Goal: Transaction & Acquisition: Obtain resource

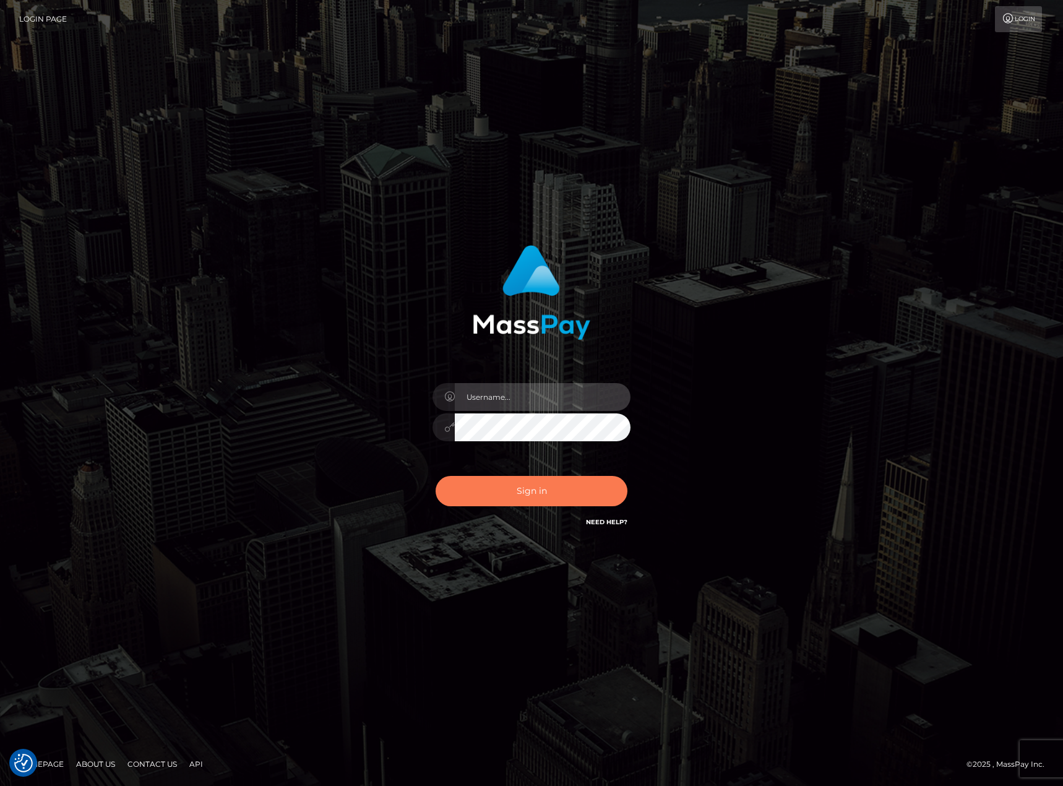
type input "[PERSON_NAME].whop"
click at [485, 496] on button "Sign in" at bounding box center [532, 491] width 192 height 30
type input "[PERSON_NAME].whop"
click at [515, 495] on button "Sign in" at bounding box center [532, 491] width 192 height 30
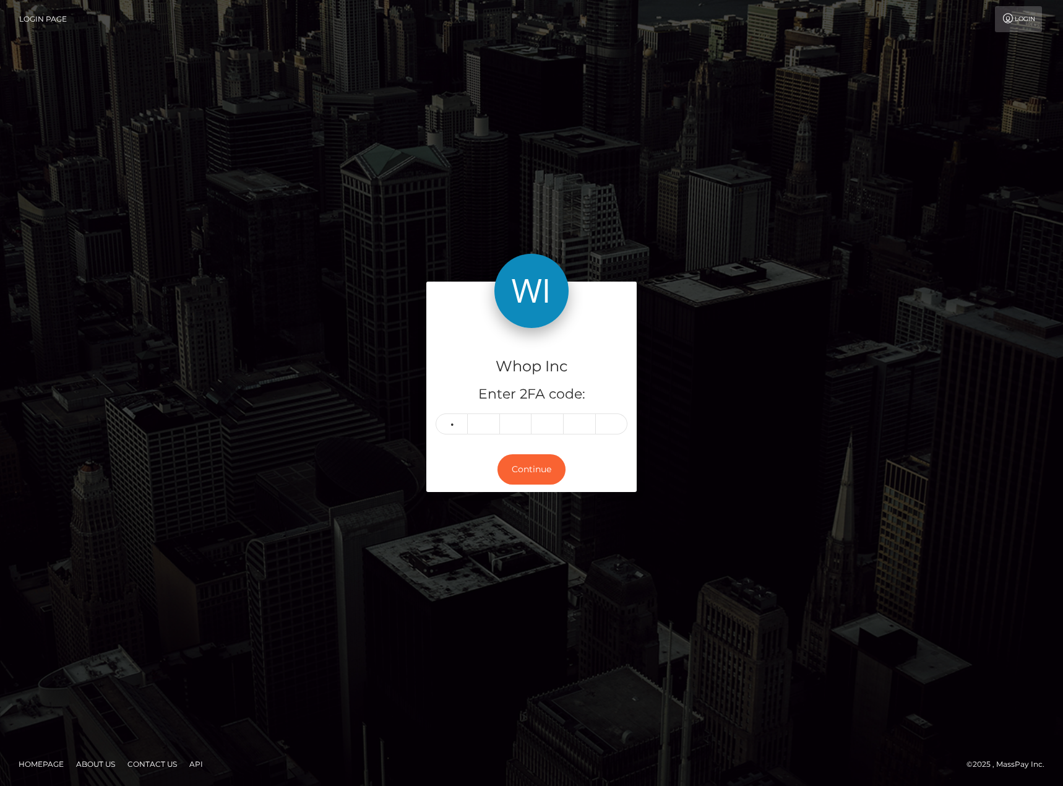
type input "7"
type input "8"
type input "9"
type input "4"
type input "1"
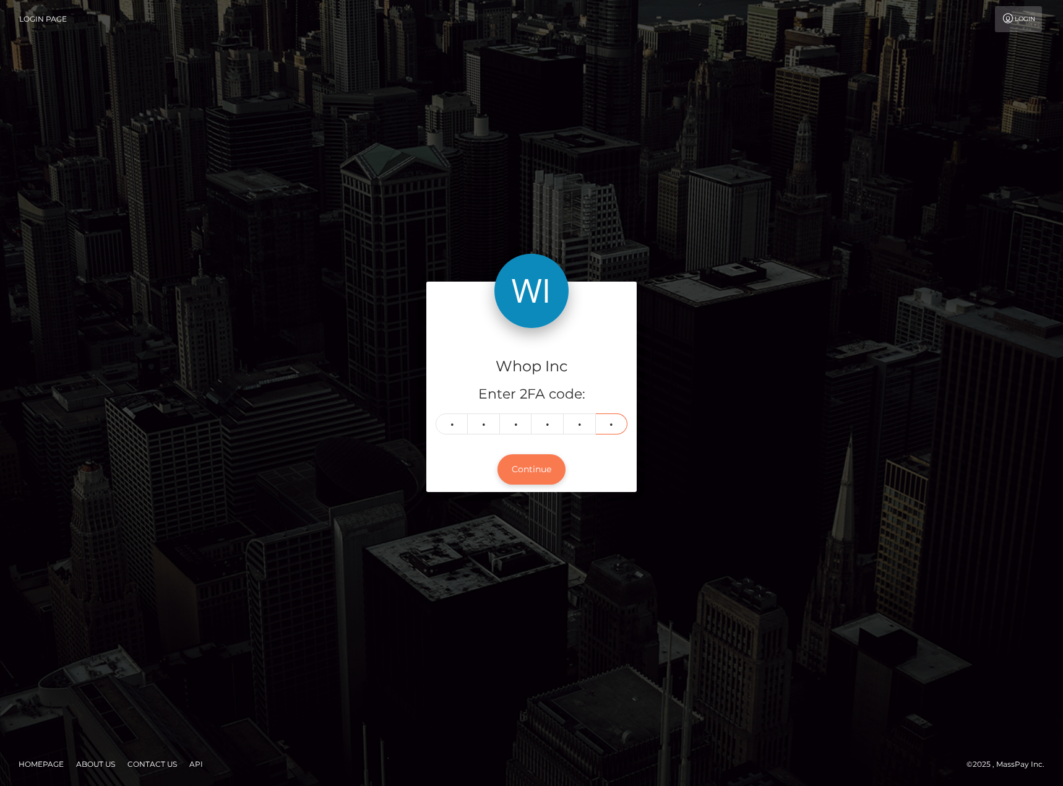
type input "1"
click at [535, 465] on button "Continue" at bounding box center [531, 469] width 68 height 30
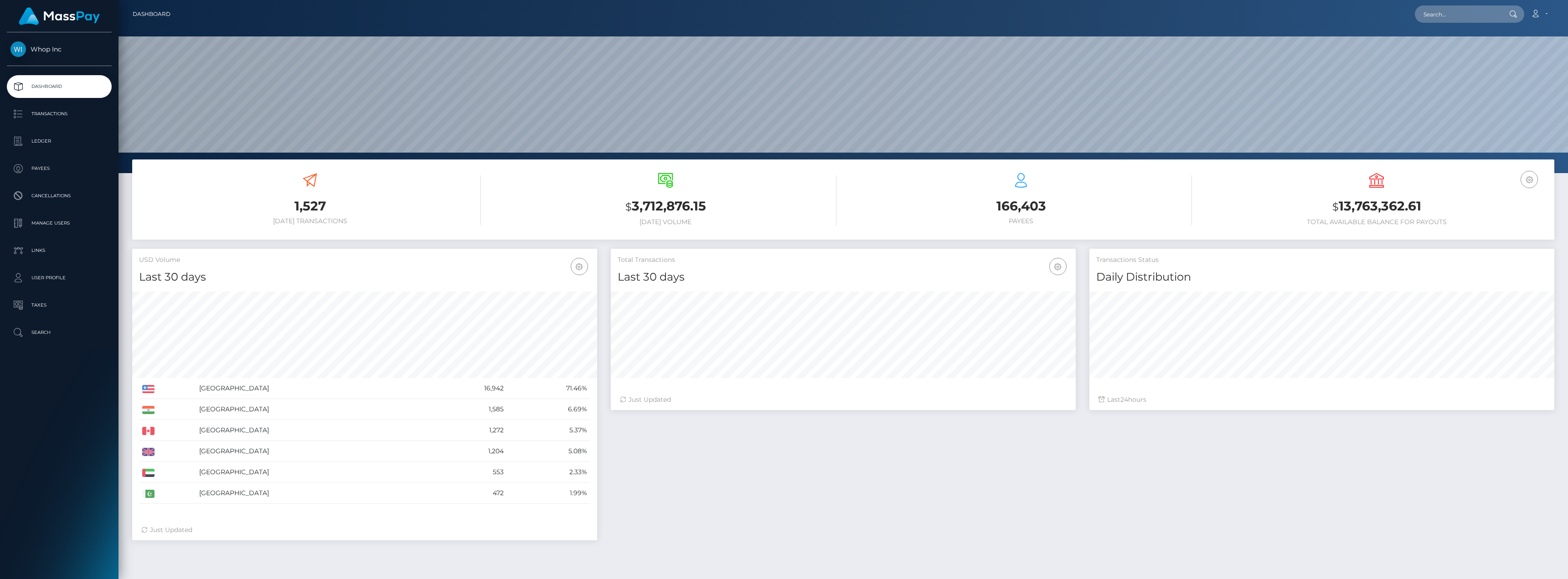
scroll to position [162, 465]
click at [55, 113] on p "Transactions" at bounding box center [59, 113] width 97 height 14
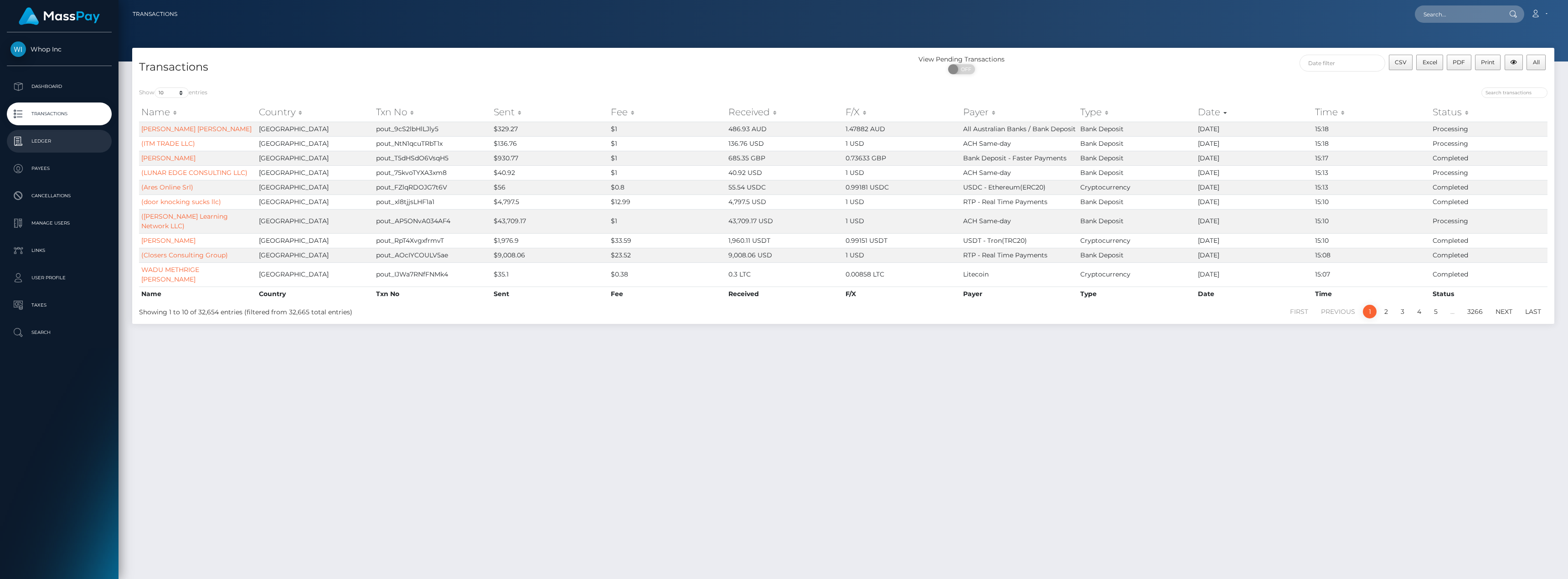
click at [53, 141] on p "Ledger" at bounding box center [59, 141] width 97 height 14
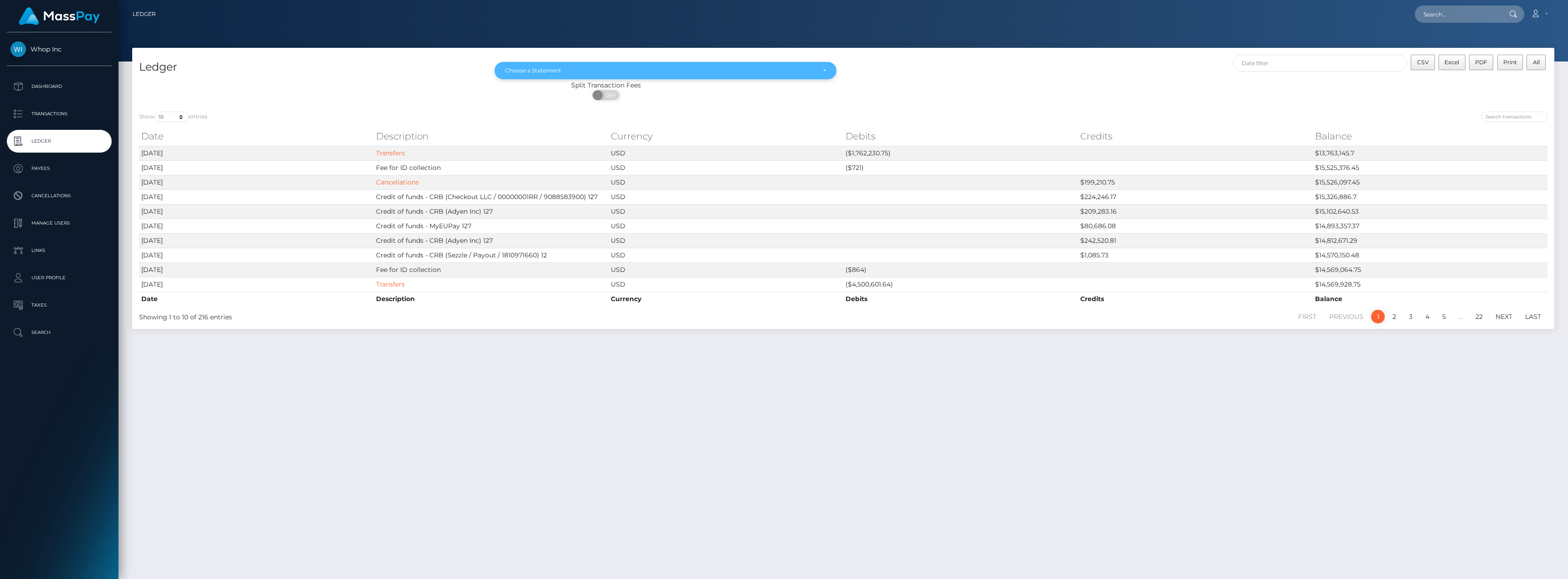
click at [652, 68] on div "Choose a Statement" at bounding box center [659, 71] width 310 height 7
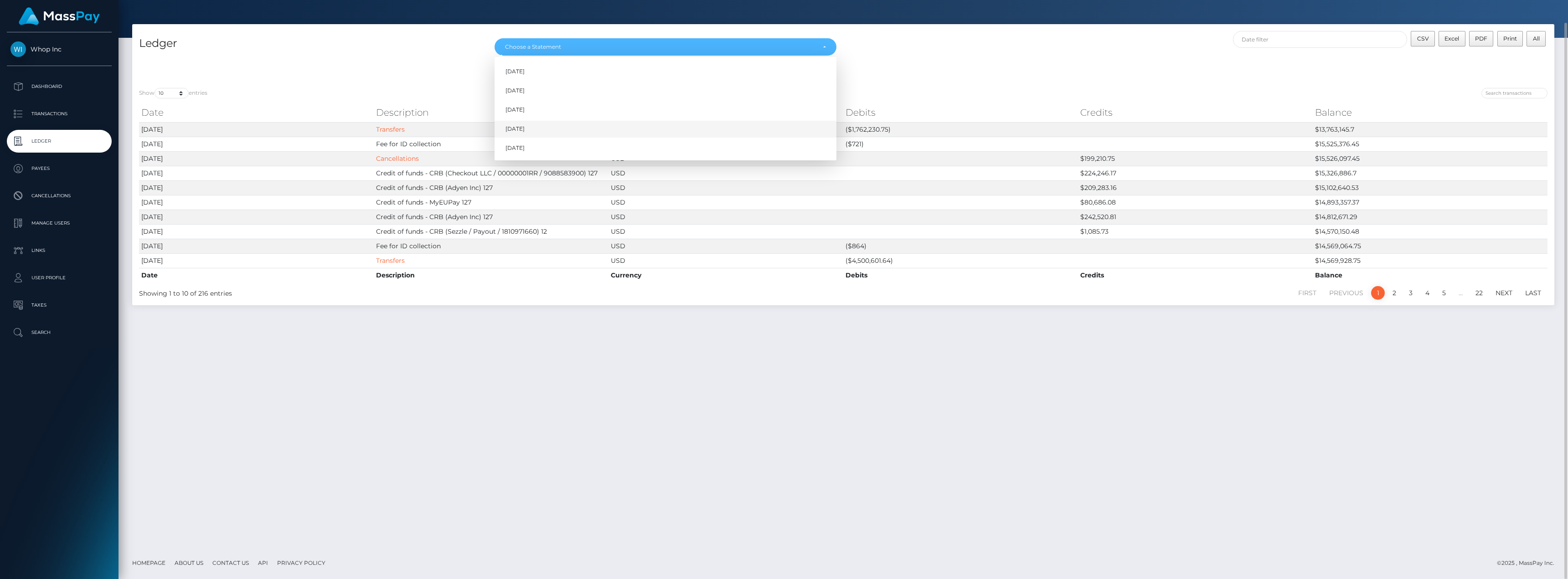
click at [525, 127] on span "Aug 2025" at bounding box center [515, 129] width 19 height 8
select select "Aug 2025"
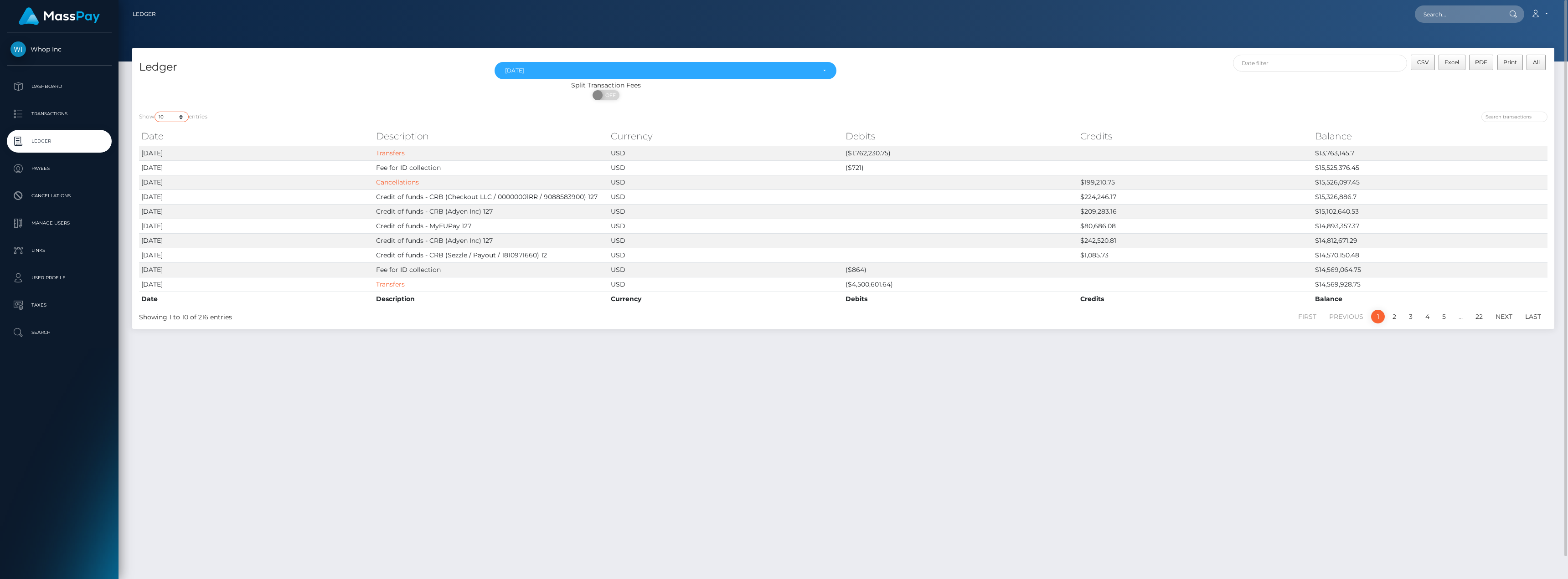
click at [174, 119] on select "10 25 50 100 250" at bounding box center [172, 117] width 34 height 10
drag, startPoint x: 1154, startPoint y: 62, endPoint x: 1161, endPoint y: 62, distance: 7.0
click at [1158, 62] on div "CSV Excel PDF Print All" at bounding box center [1198, 67] width 711 height 26
click at [1332, 60] on input "text" at bounding box center [1320, 63] width 175 height 17
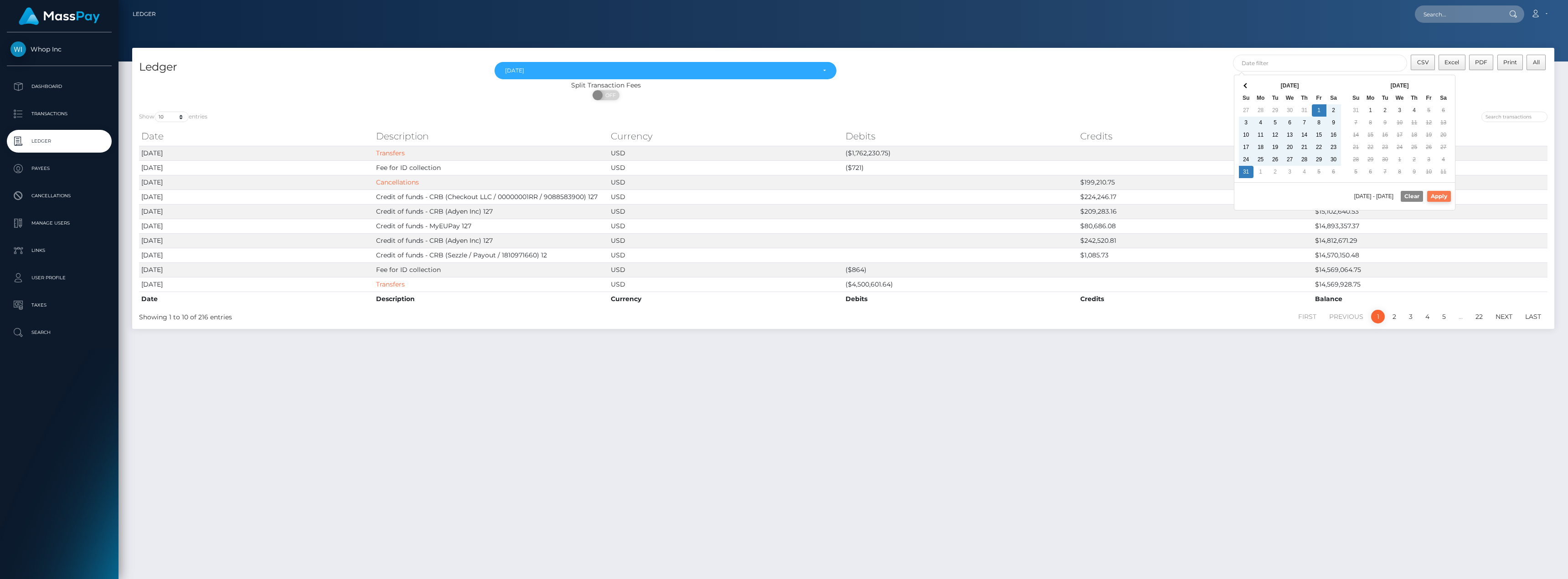
click at [1441, 197] on button "Apply" at bounding box center [1439, 196] width 24 height 11
type input "08/01/2025 - 08/31/2025"
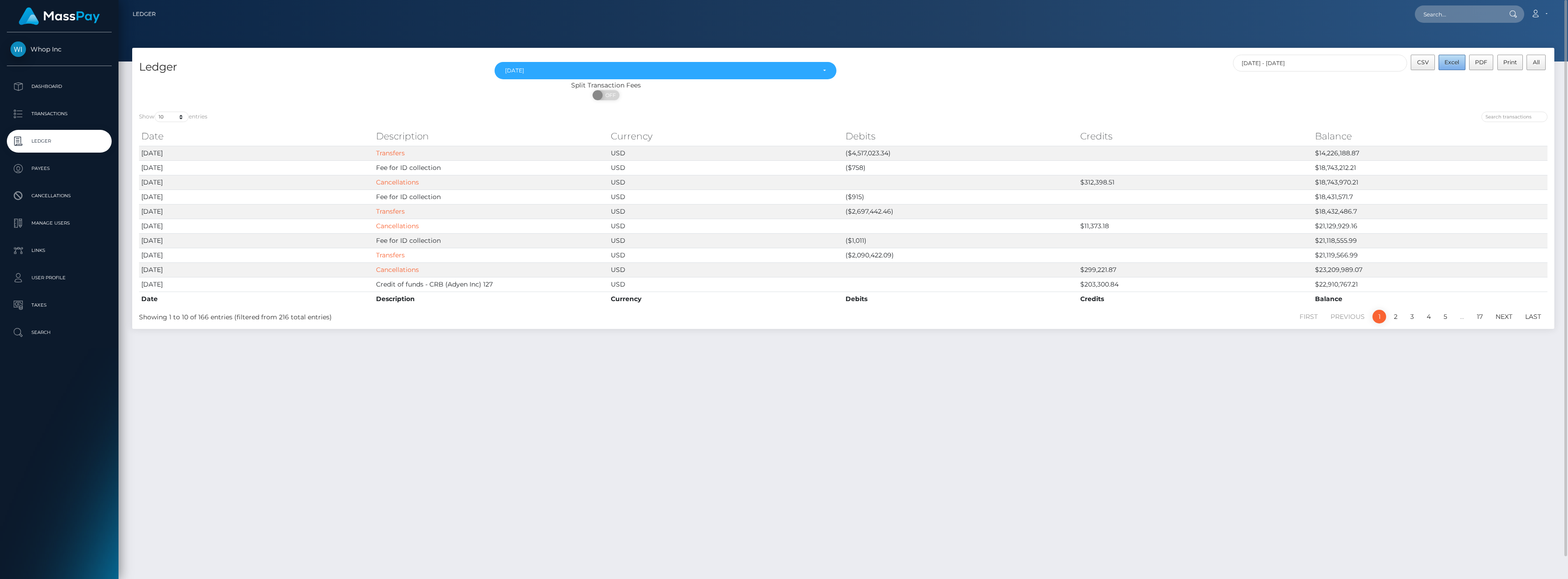
click at [1455, 64] on span "Excel" at bounding box center [1452, 62] width 15 height 7
click at [172, 119] on select "10 25 50 100 250" at bounding box center [172, 117] width 34 height 10
select select "250"
click at [155, 112] on select "10 25 50 100 250" at bounding box center [172, 117] width 34 height 10
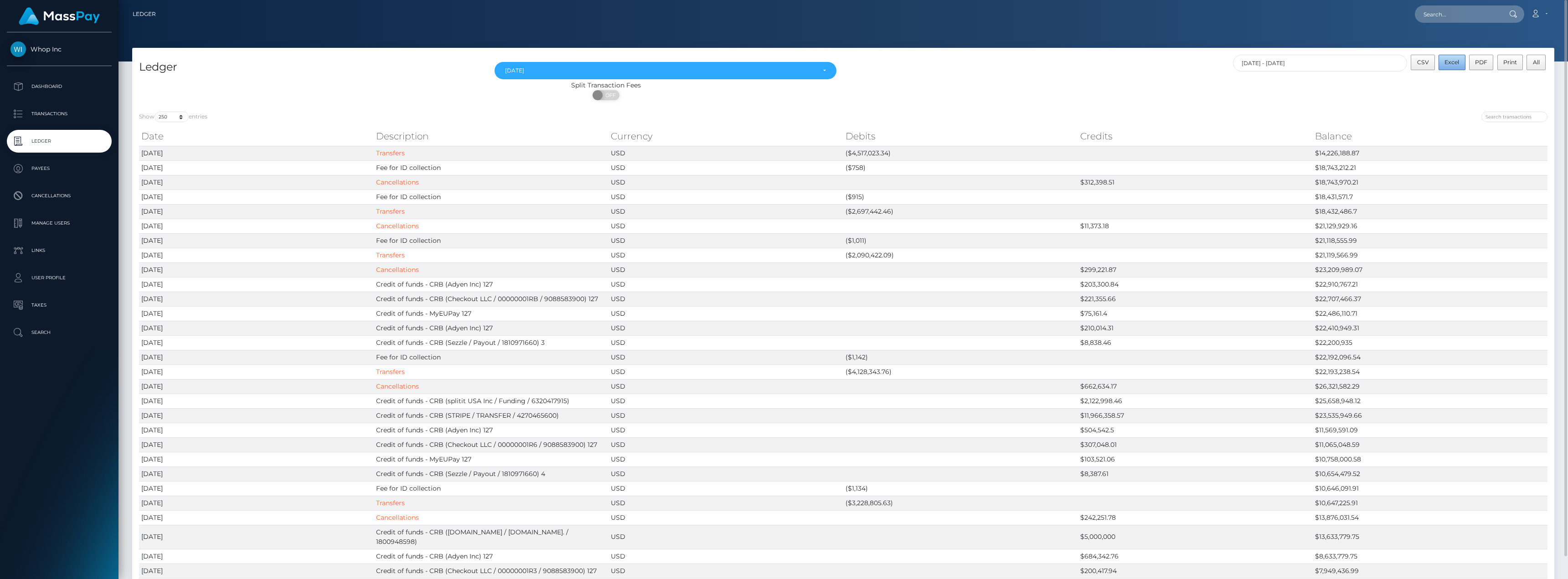
click at [1452, 66] on span "Excel" at bounding box center [1452, 62] width 15 height 7
click at [982, 58] on div "CSV Excel PDF Print All 08/01/2025 - 08/31/2025" at bounding box center [1198, 67] width 711 height 26
click at [61, 85] on p "Dashboard" at bounding box center [59, 86] width 97 height 14
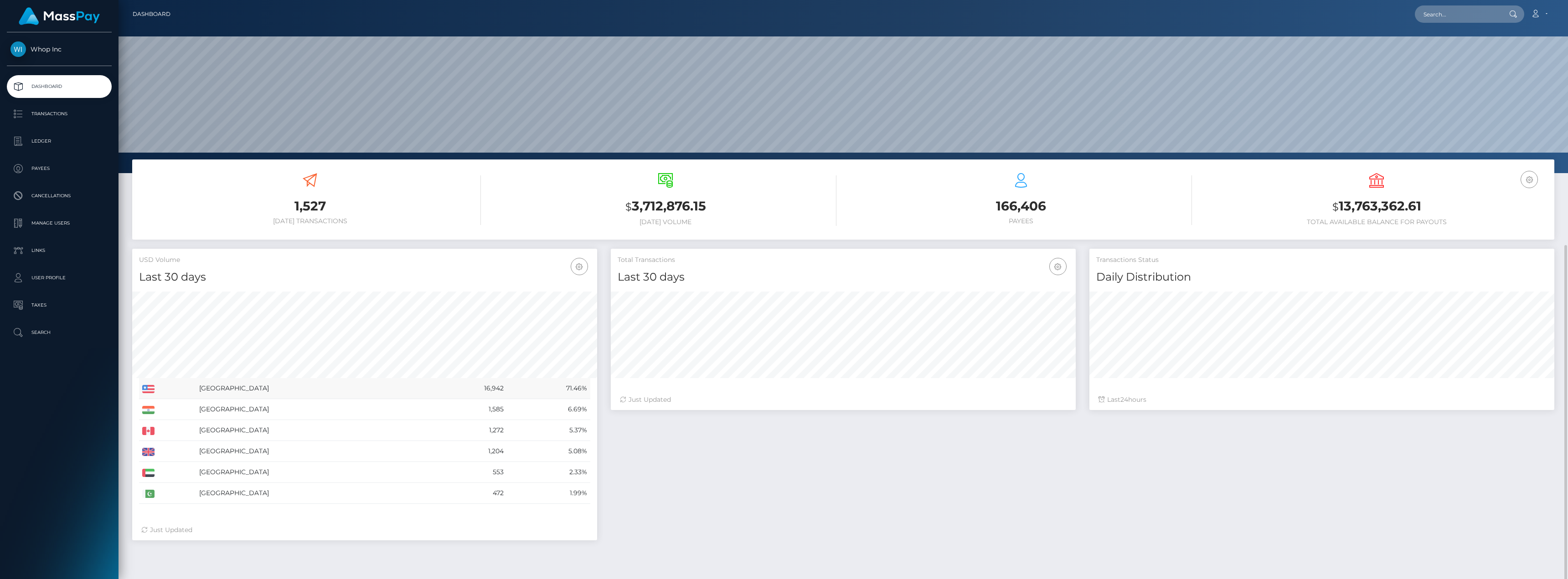
scroll to position [162, 465]
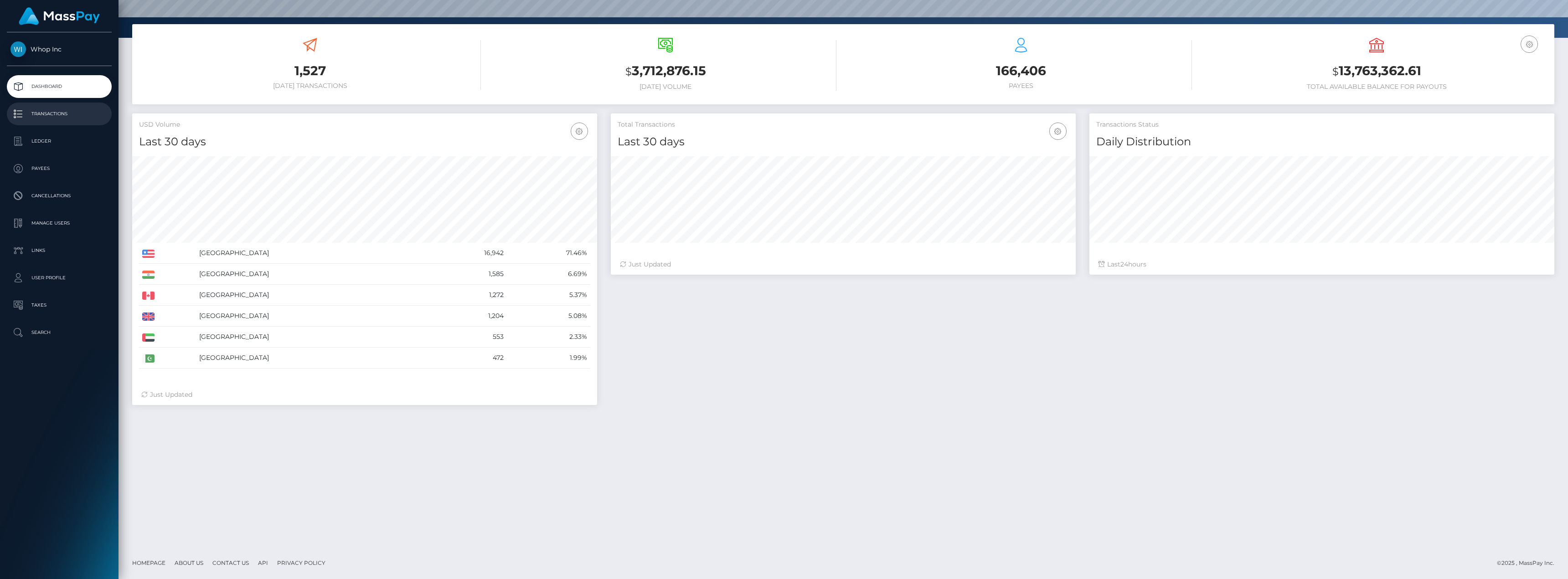
click at [55, 114] on p "Transactions" at bounding box center [59, 113] width 97 height 14
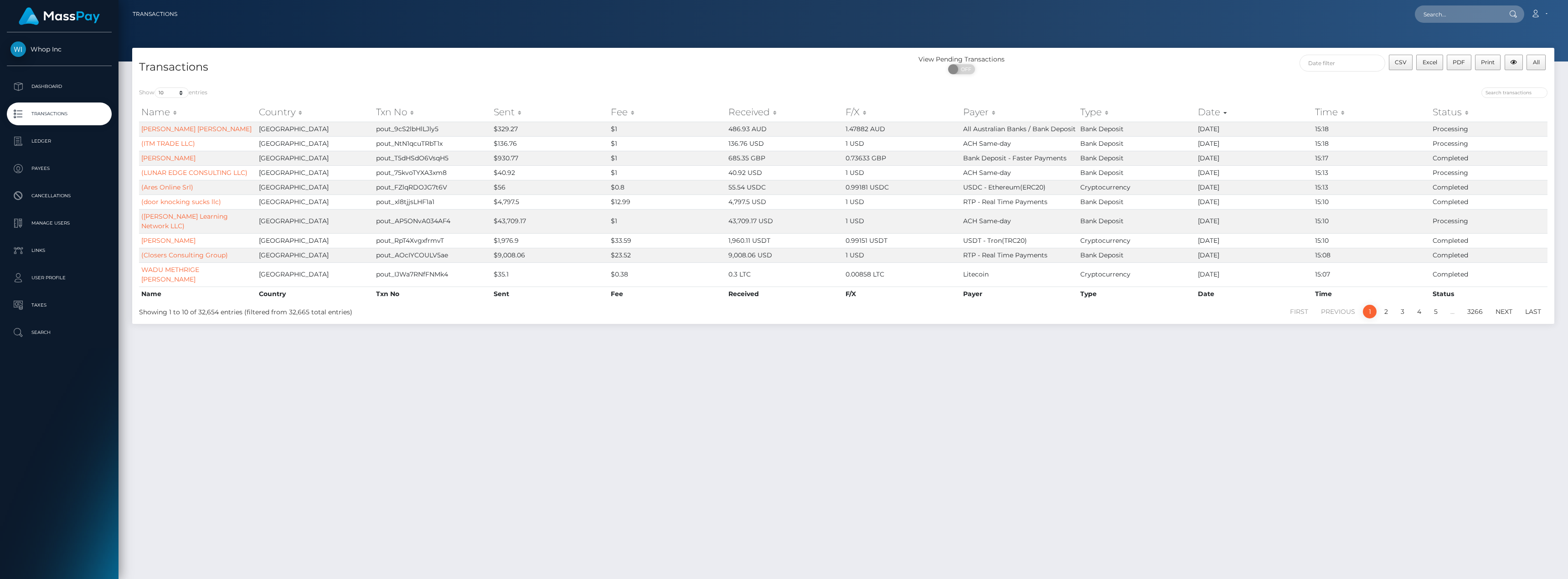
click at [1536, 53] on div "Transactions View Pending Transactions ON OFF CSV Excel PDF Print All" at bounding box center [843, 64] width 1422 height 33
click at [1539, 60] on span "All" at bounding box center [1536, 62] width 7 height 7
click at [561, 394] on div "Transactions View Pending Transactions ON OFF CSV Excel PDF Print All Show 10 2…" at bounding box center [843, 309] width 1449 height 523
click at [53, 312] on p "Taxes" at bounding box center [59, 305] width 97 height 14
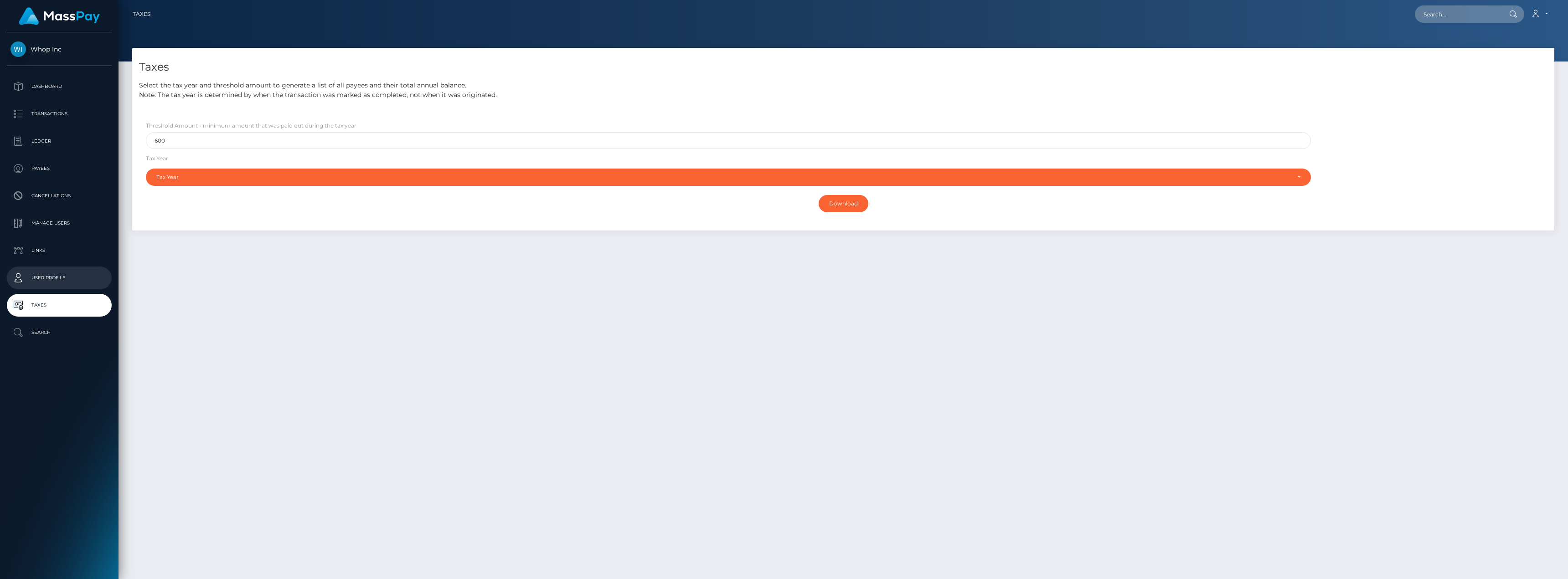
click at [55, 279] on p "User Profile" at bounding box center [59, 278] width 97 height 14
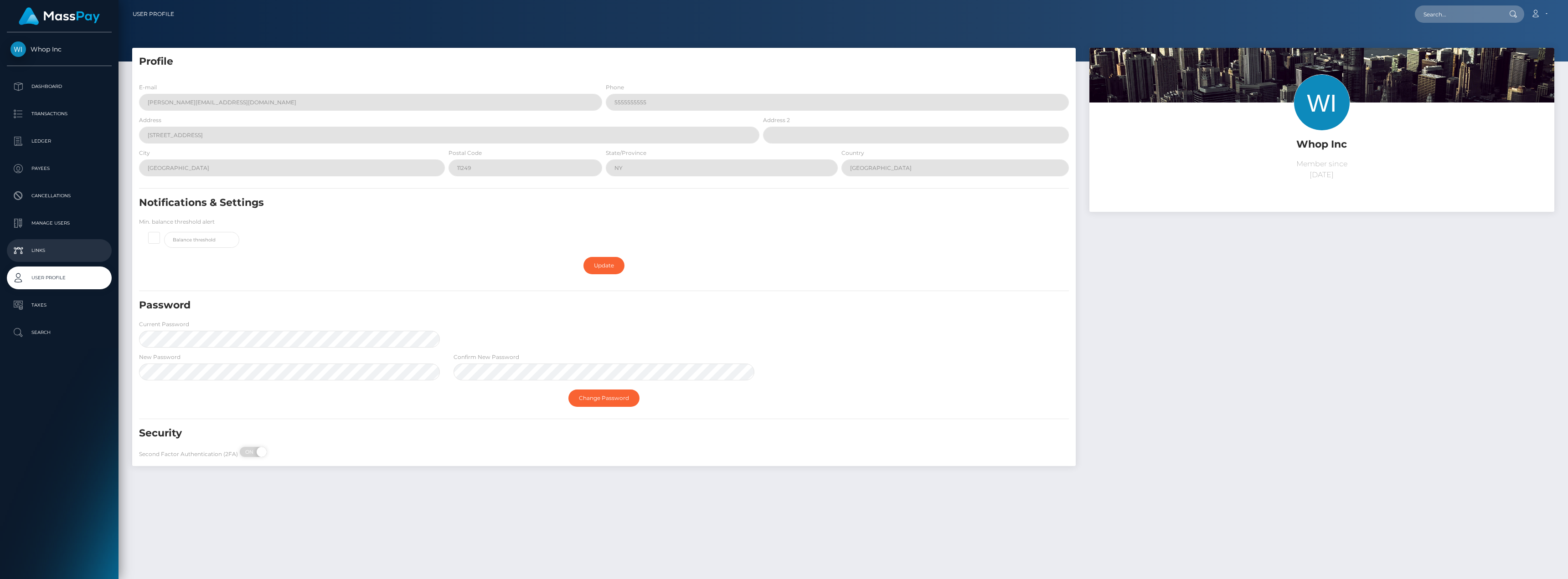
click at [57, 247] on p "Links" at bounding box center [59, 250] width 97 height 14
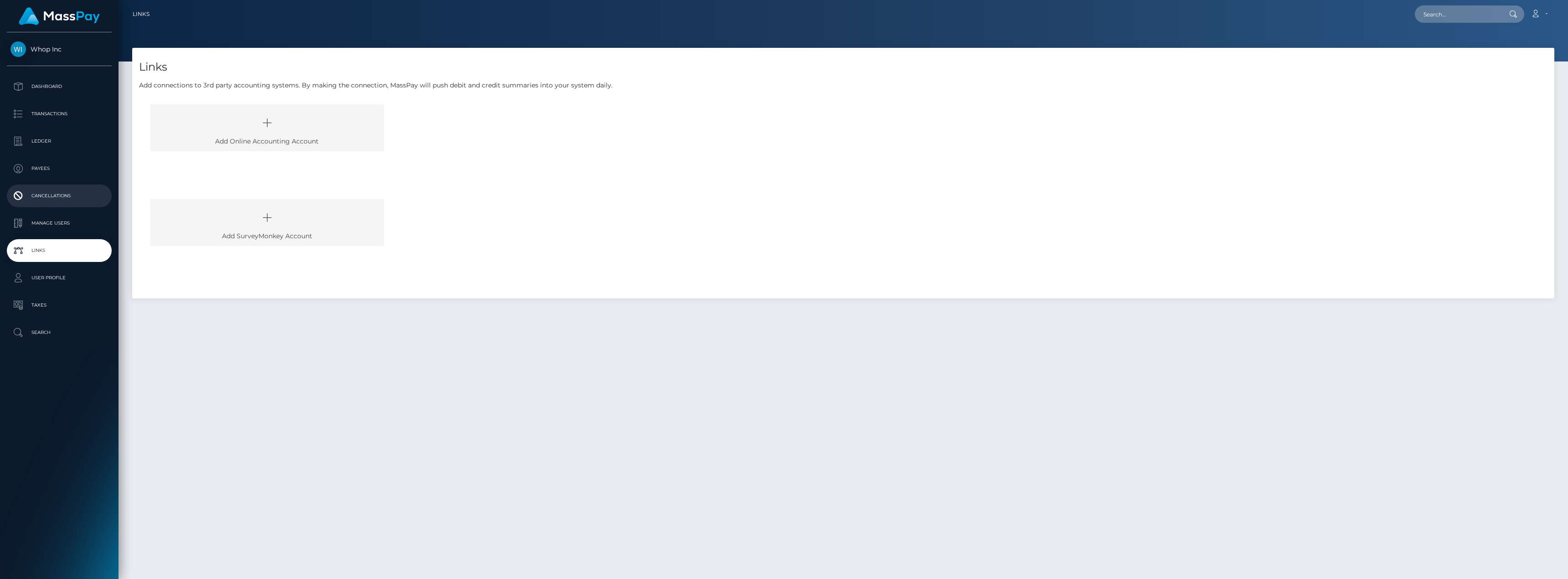
click at [41, 195] on p "Cancellations" at bounding box center [59, 196] width 97 height 14
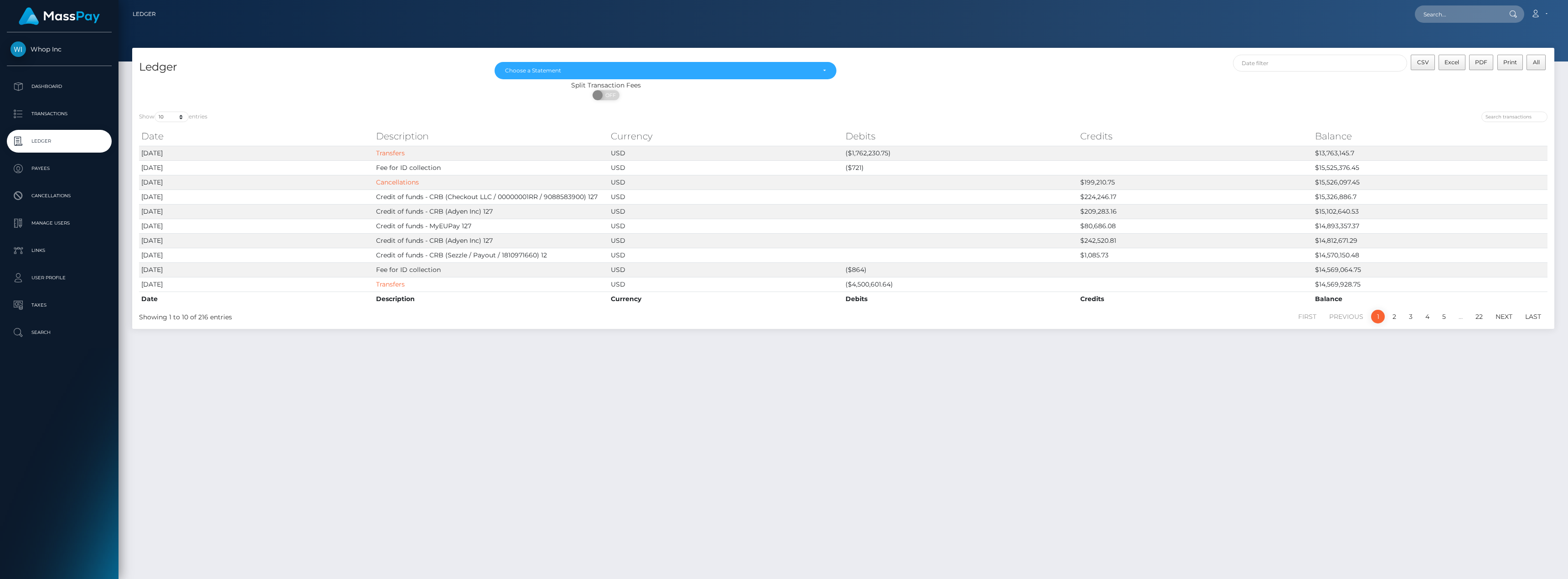
click at [1295, 53] on div "Ledger [DATE] [DATE] [DATE] [DATE] [DATE] Choose a Statement CSV Excel PDF Prin…" at bounding box center [843, 76] width 1422 height 57
click at [1290, 59] on input "text" at bounding box center [1320, 63] width 175 height 17
click at [1443, 197] on button "Apply" at bounding box center [1439, 196] width 24 height 11
type input "08/01/2025 - 08/31/2025"
click at [169, 113] on select "10 25 50 100 250" at bounding box center [172, 117] width 34 height 10
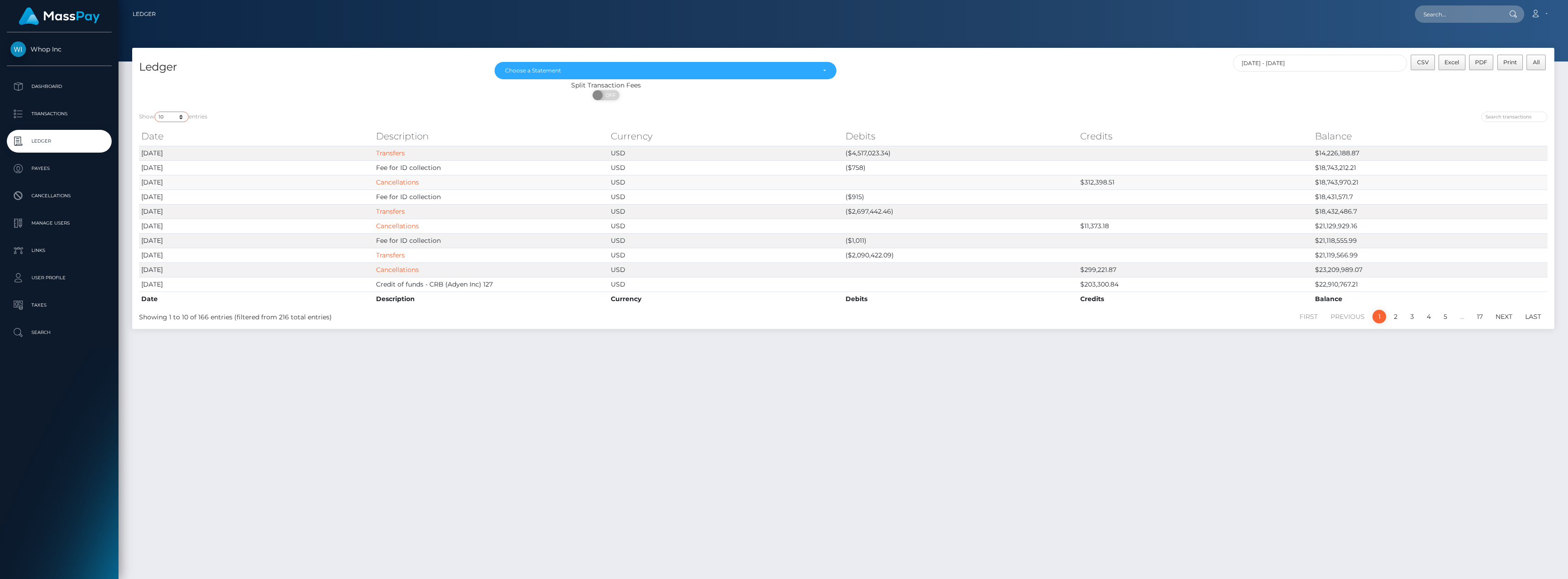
select select "250"
click at [155, 112] on select "10 25 50 100 250" at bounding box center [172, 117] width 34 height 10
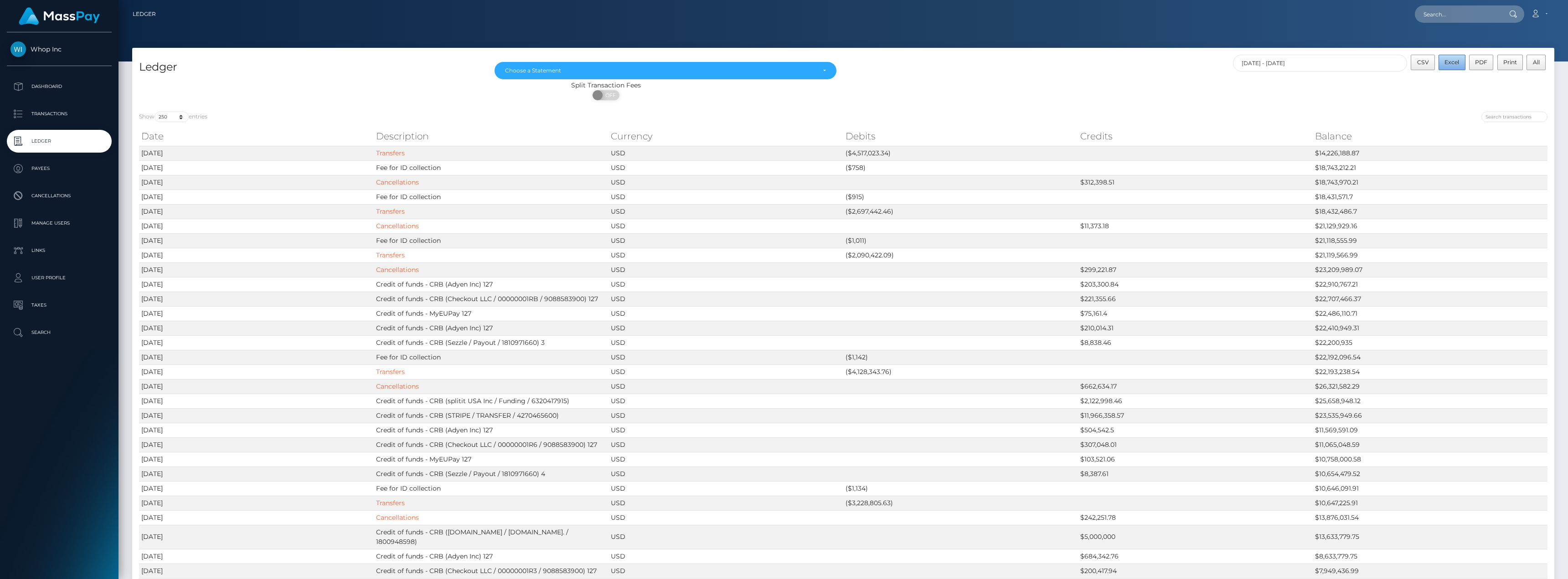
click at [1453, 66] on button "Excel" at bounding box center [1452, 62] width 27 height 15
click at [49, 85] on p "Dashboard" at bounding box center [59, 86] width 97 height 14
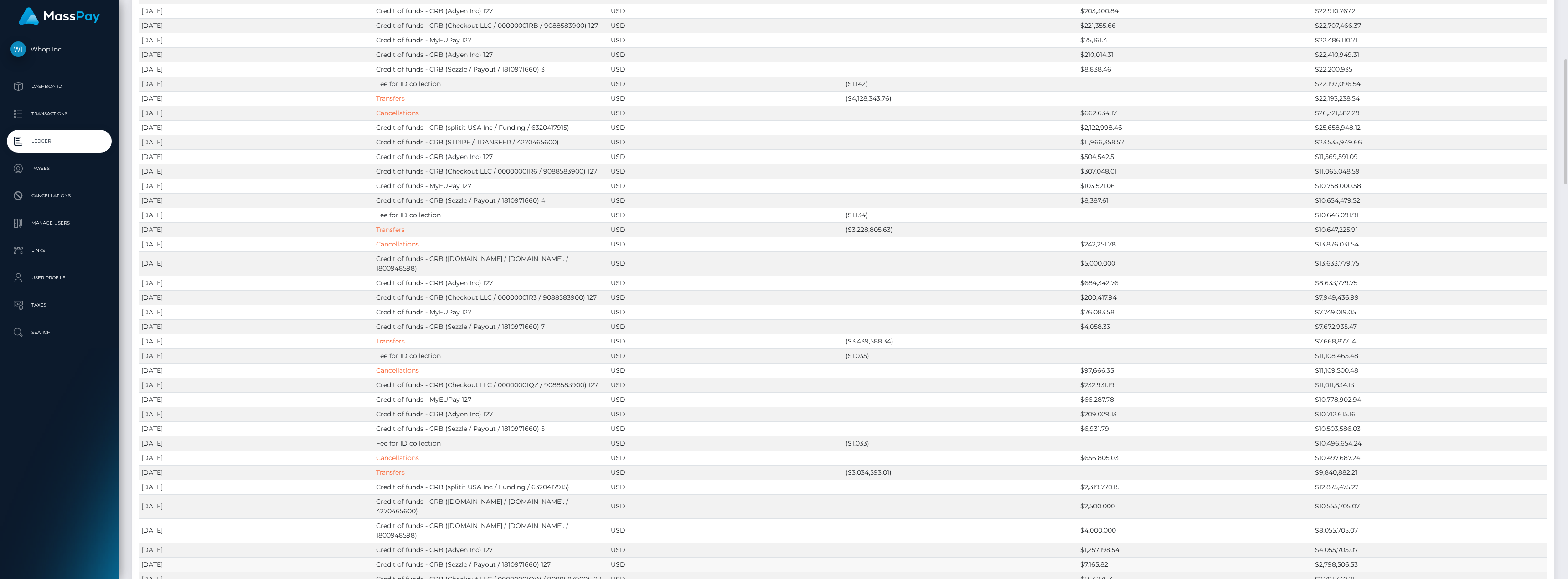
scroll to position [592, 0]
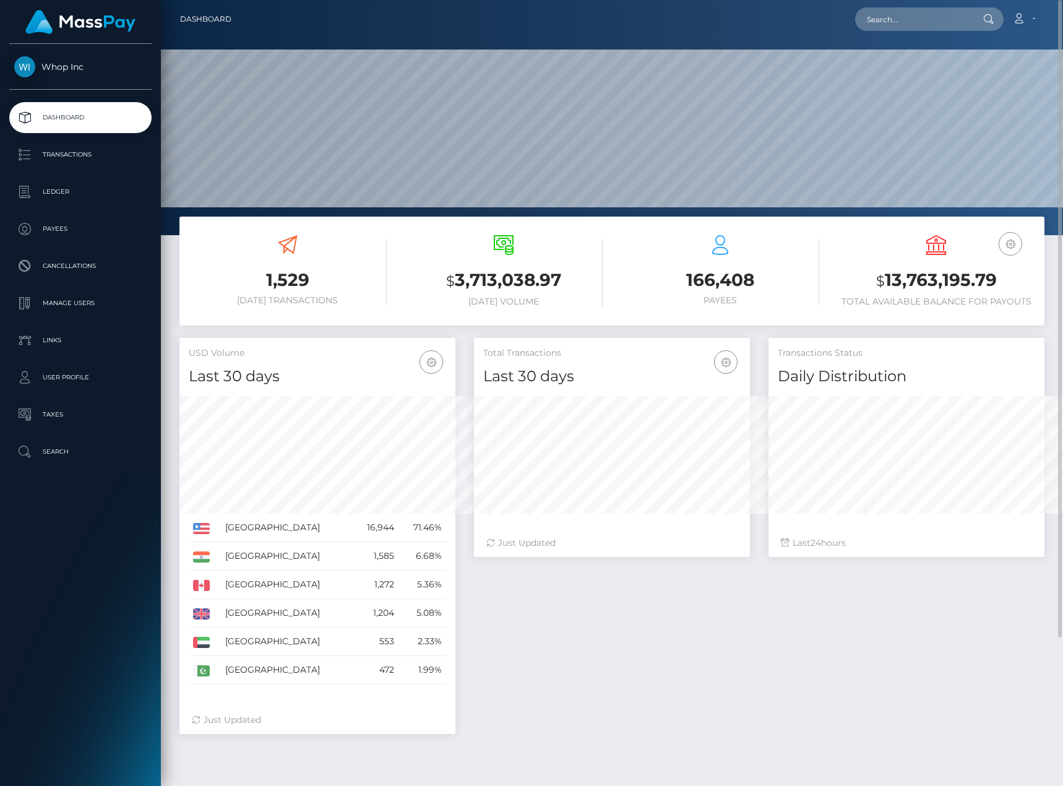
scroll to position [618424, 618367]
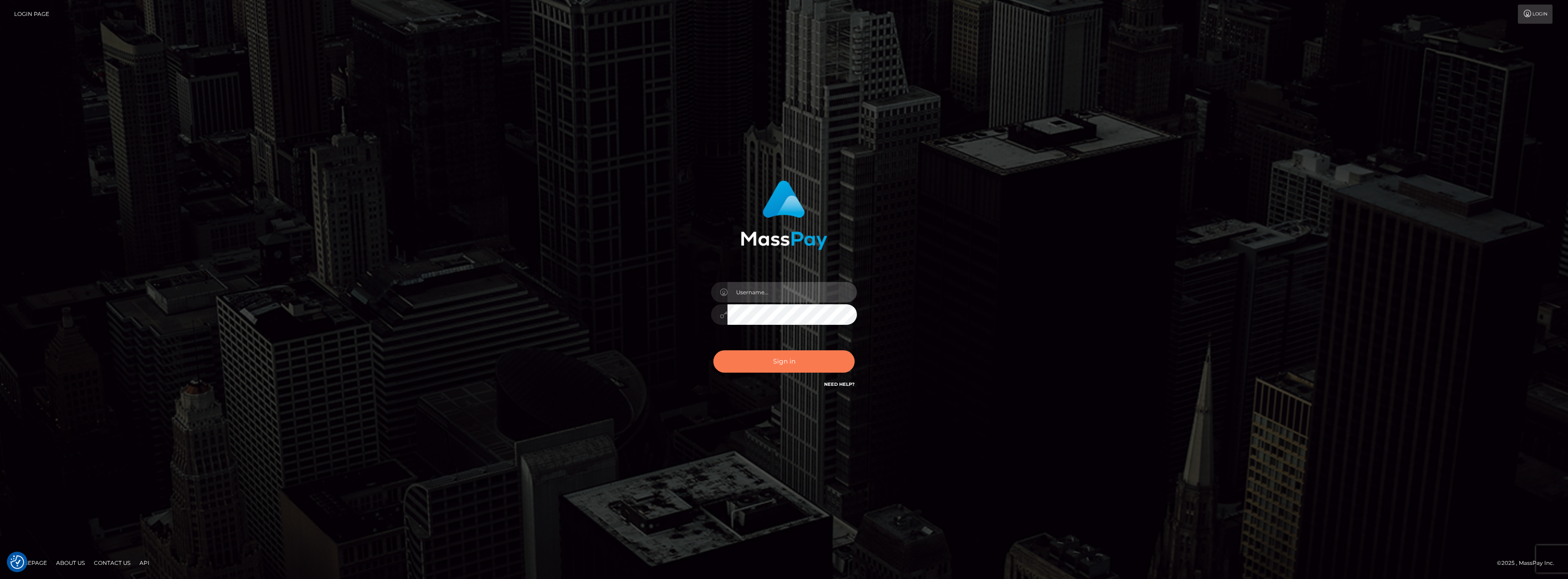
type input "chelsea.whop"
click at [773, 367] on button "Sign in" at bounding box center [784, 362] width 141 height 22
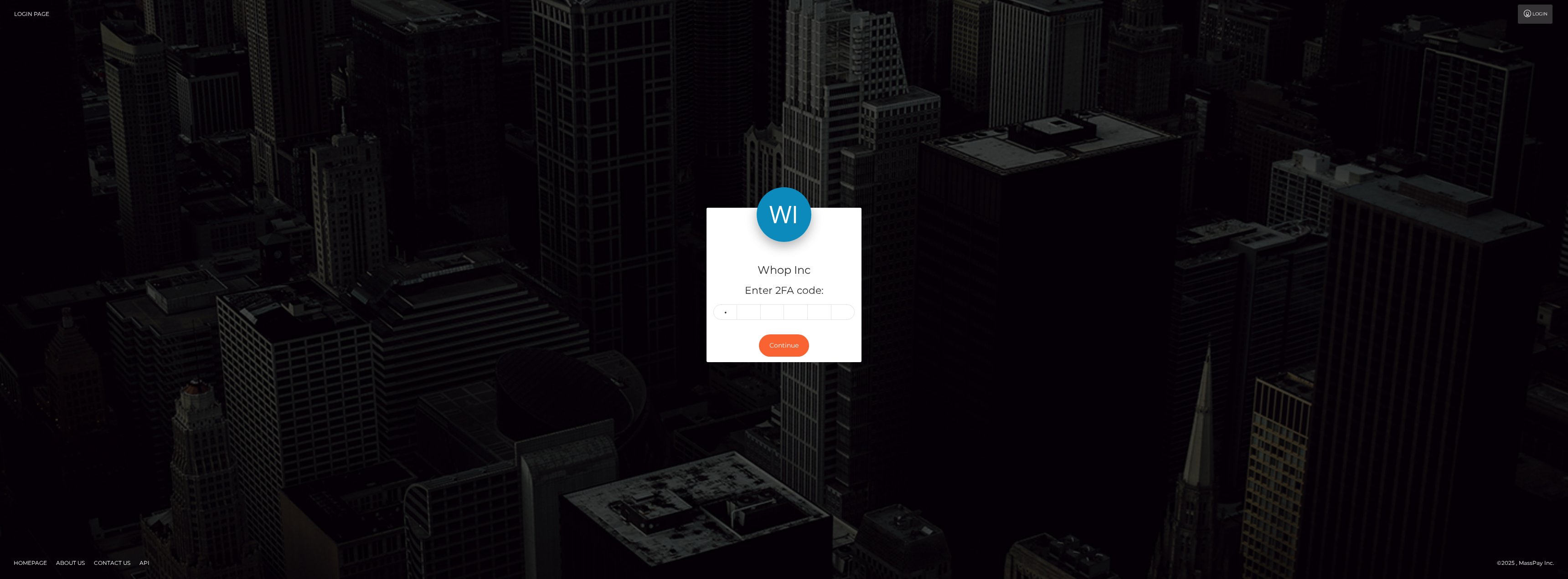
type input "4"
type input "2"
type input "5"
type input "7"
type input "5"
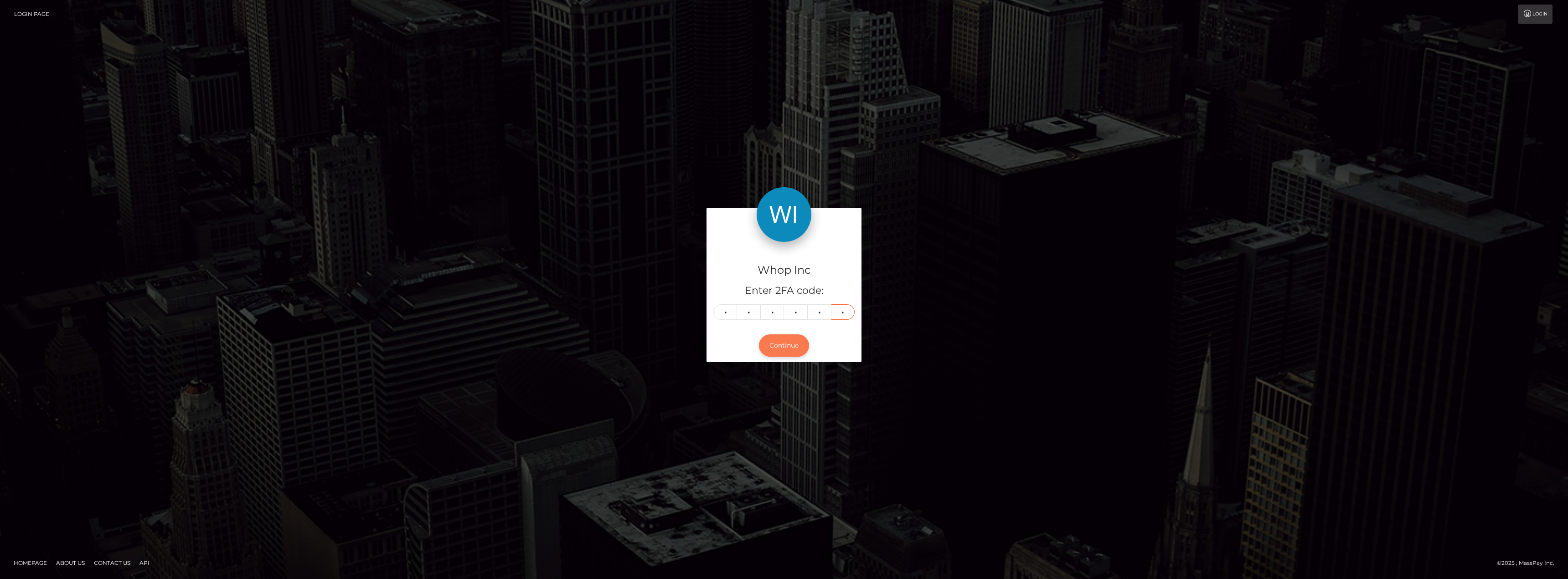
type input "1"
click at [777, 352] on button "Continue" at bounding box center [784, 345] width 50 height 22
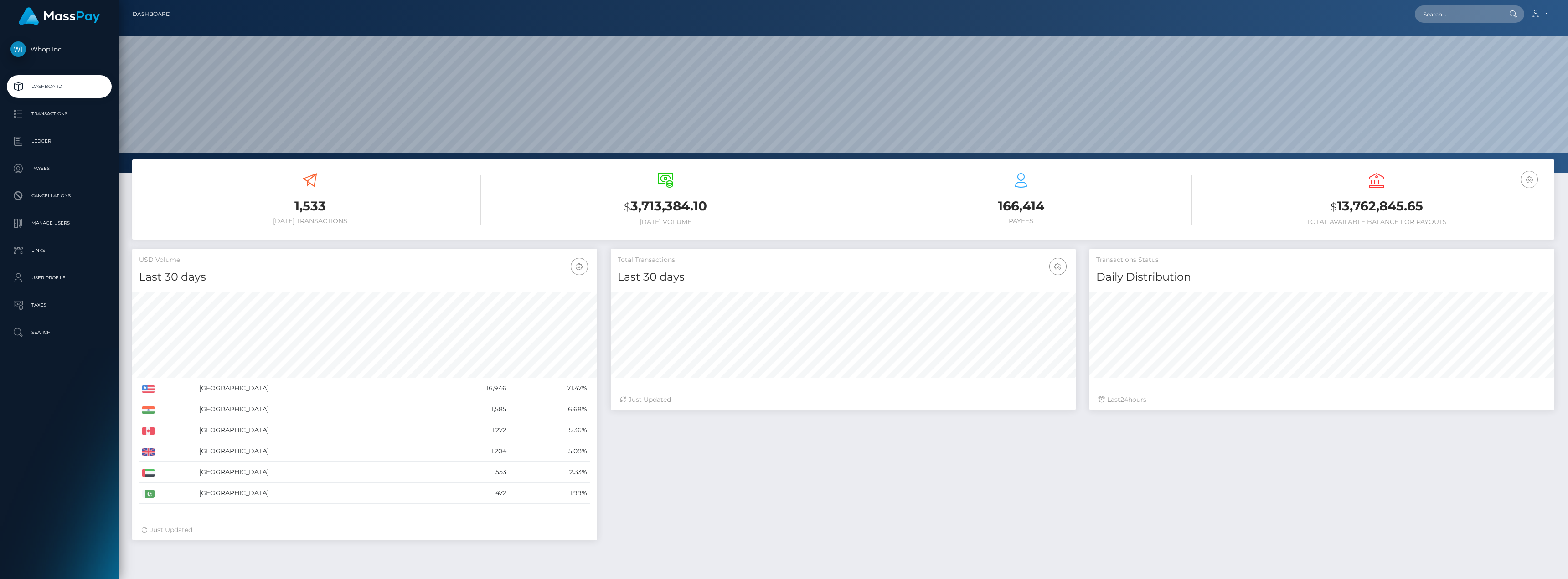
scroll to position [162, 465]
click at [85, 116] on p "Transactions" at bounding box center [59, 113] width 97 height 14
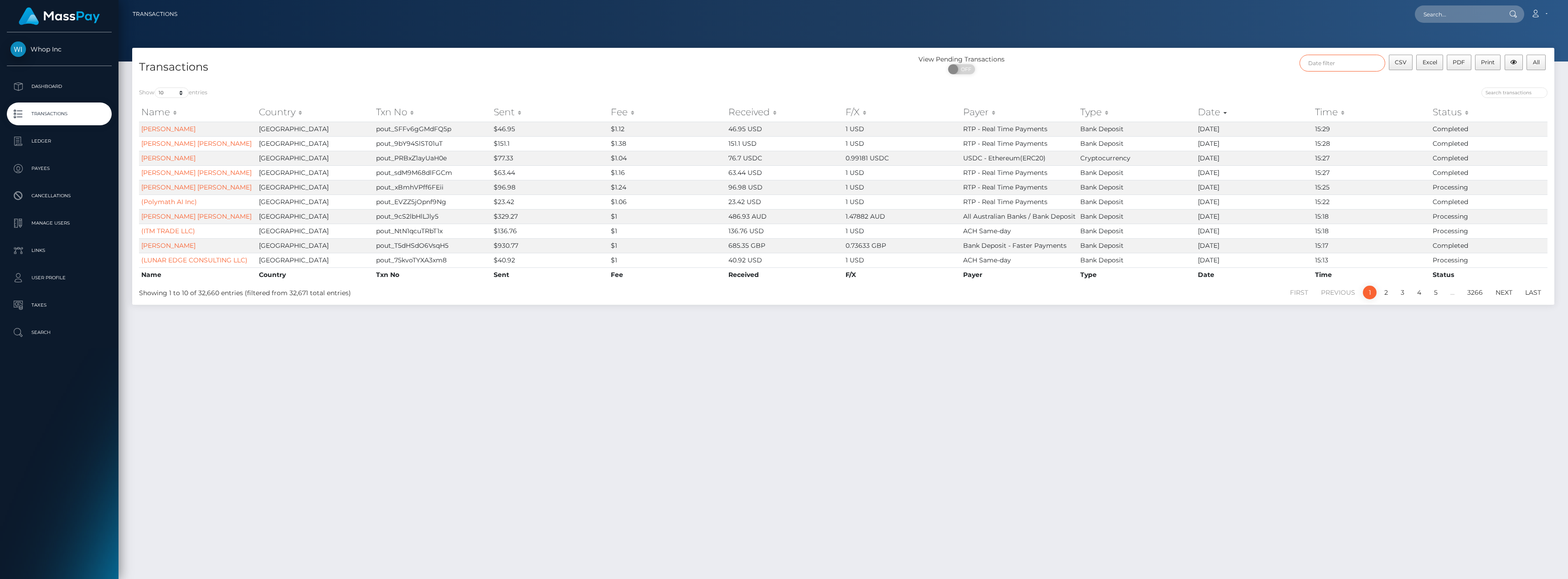
click at [1359, 65] on input "text" at bounding box center [1343, 63] width 85 height 17
click at [1502, 193] on button "Apply" at bounding box center [1506, 196] width 24 height 11
type input "08/01/2025 - 08/31/2025"
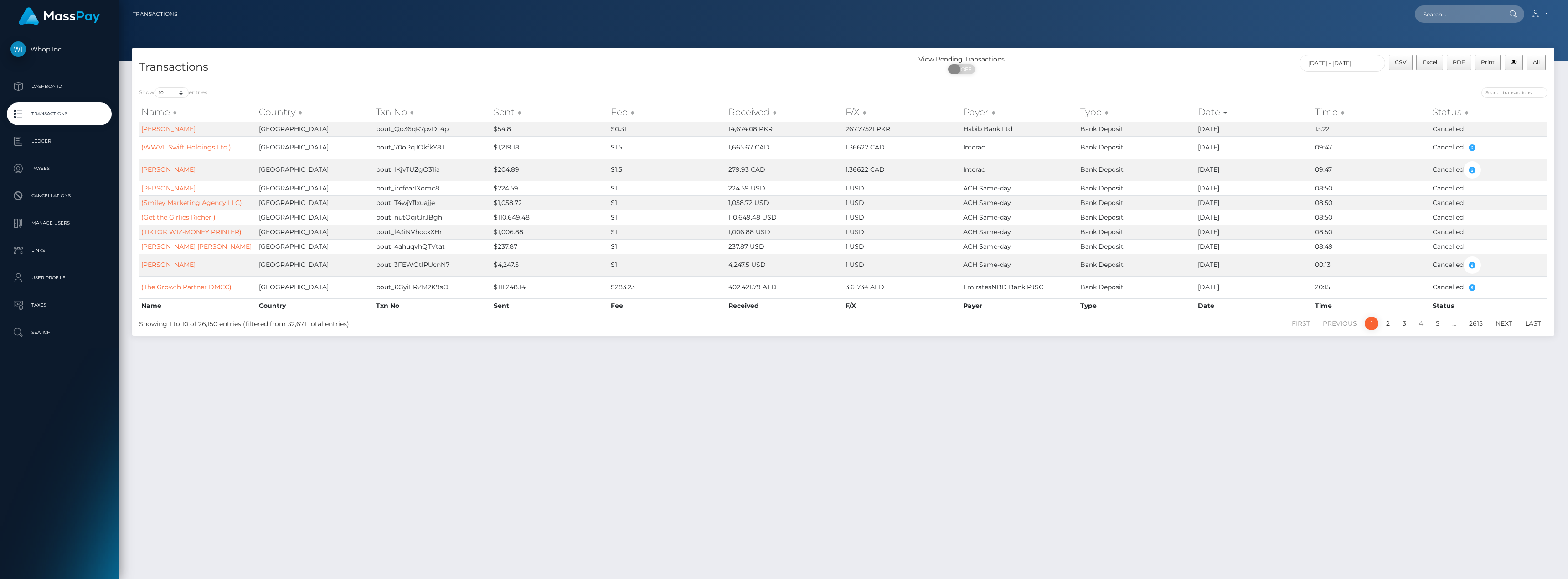
click at [970, 71] on span "OFF" at bounding box center [965, 69] width 23 height 10
checkbox input "true"
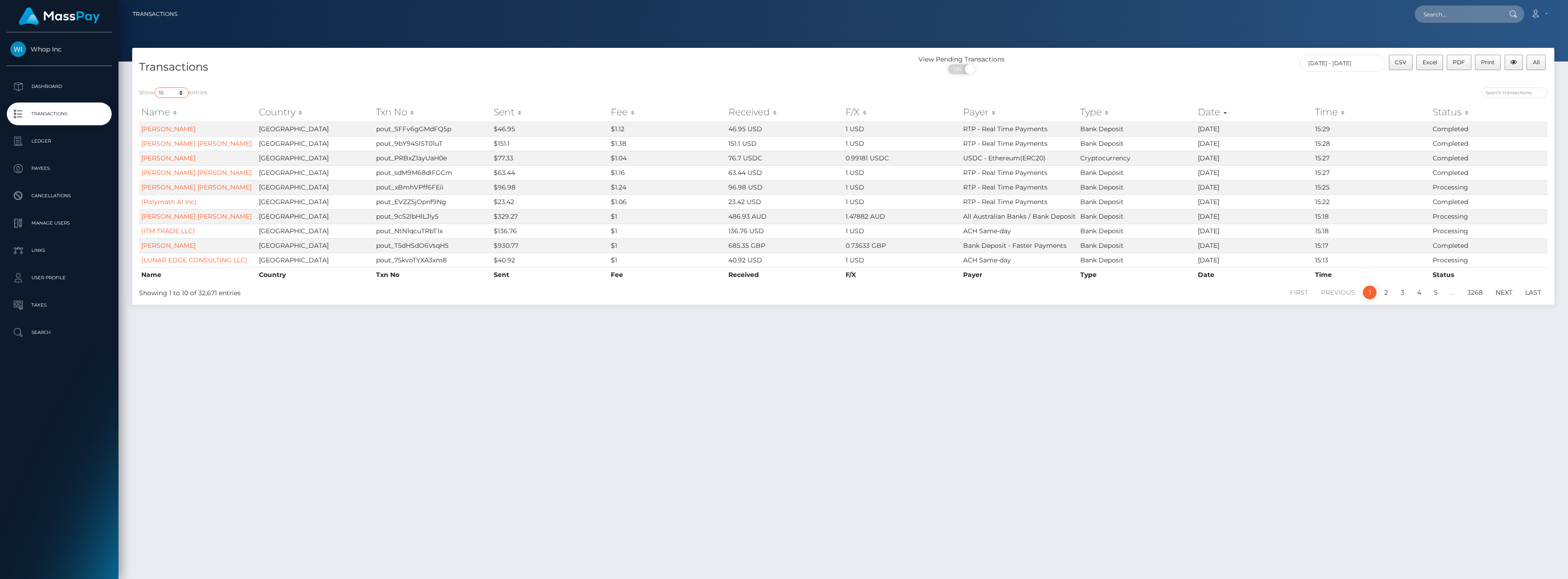
click at [166, 88] on select "10 25 50 100 250 500 1,000 3,500" at bounding box center [172, 93] width 34 height 10
select select "3500"
click at [155, 88] on select "10 25 50 100 250 500 1,000 3,500" at bounding box center [172, 93] width 34 height 10
click at [1017, 425] on div "Transactions View Pending Transactions ON OFF CSV Excel PDF Print All 08/01/202…" at bounding box center [843, 309] width 1449 height 523
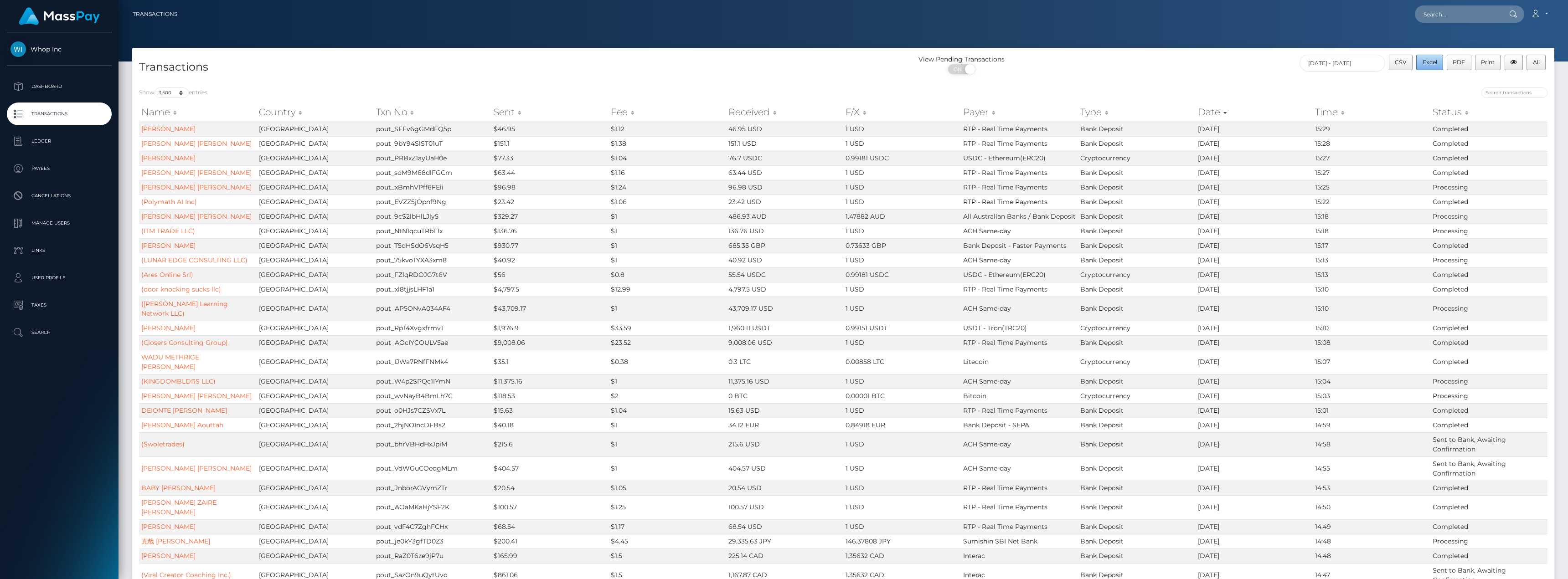
click at [1432, 61] on span "Excel" at bounding box center [1430, 62] width 15 height 7
click at [1360, 72] on div "CSV Excel PDF Print All 08/01/2025 - 08/31/2025" at bounding box center [1376, 66] width 356 height 24
click at [1358, 62] on input "08/01/2025 - 08/31/2025" at bounding box center [1343, 63] width 85 height 17
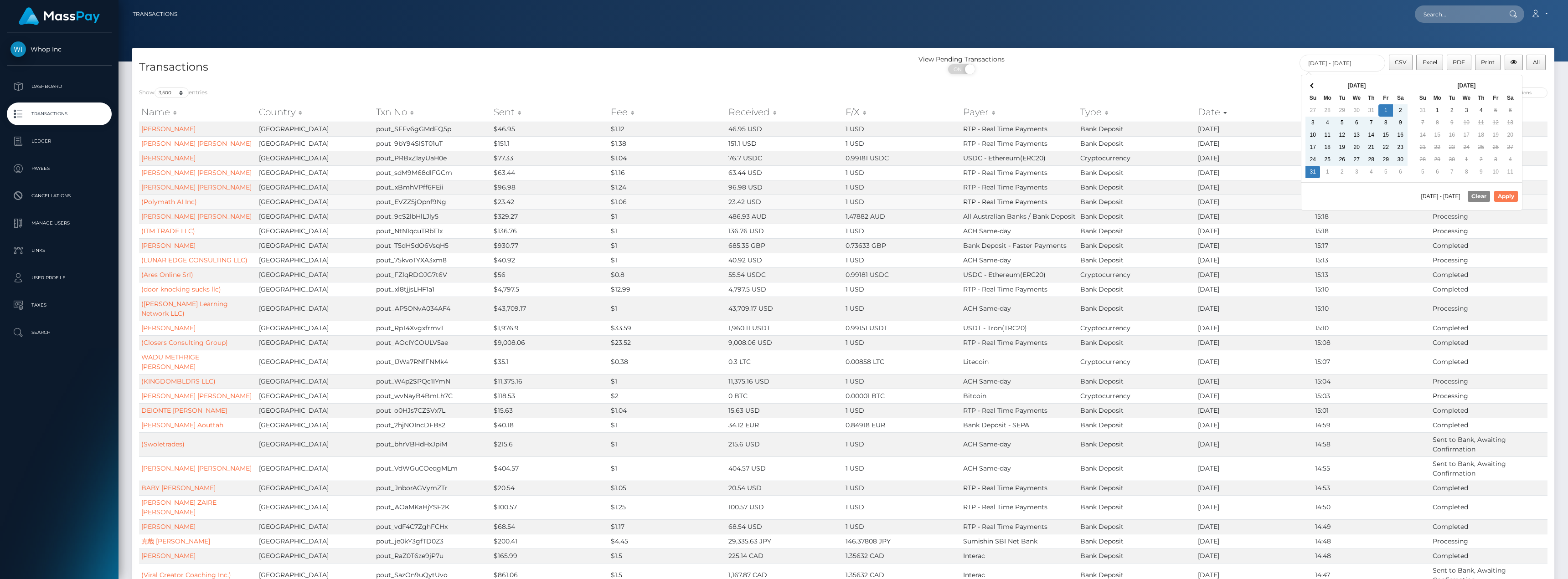
drag, startPoint x: 1514, startPoint y: 195, endPoint x: 1508, endPoint y: 194, distance: 6.1
click at [1511, 194] on button "Apply" at bounding box center [1506, 196] width 24 height 11
click at [1075, 63] on div "View Pending Transactions" at bounding box center [962, 59] width 237 height 10
click at [1211, 66] on div "CSV Excel PDF Print All 08/01/2025 - 08/31/2025" at bounding box center [1376, 66] width 356 height 24
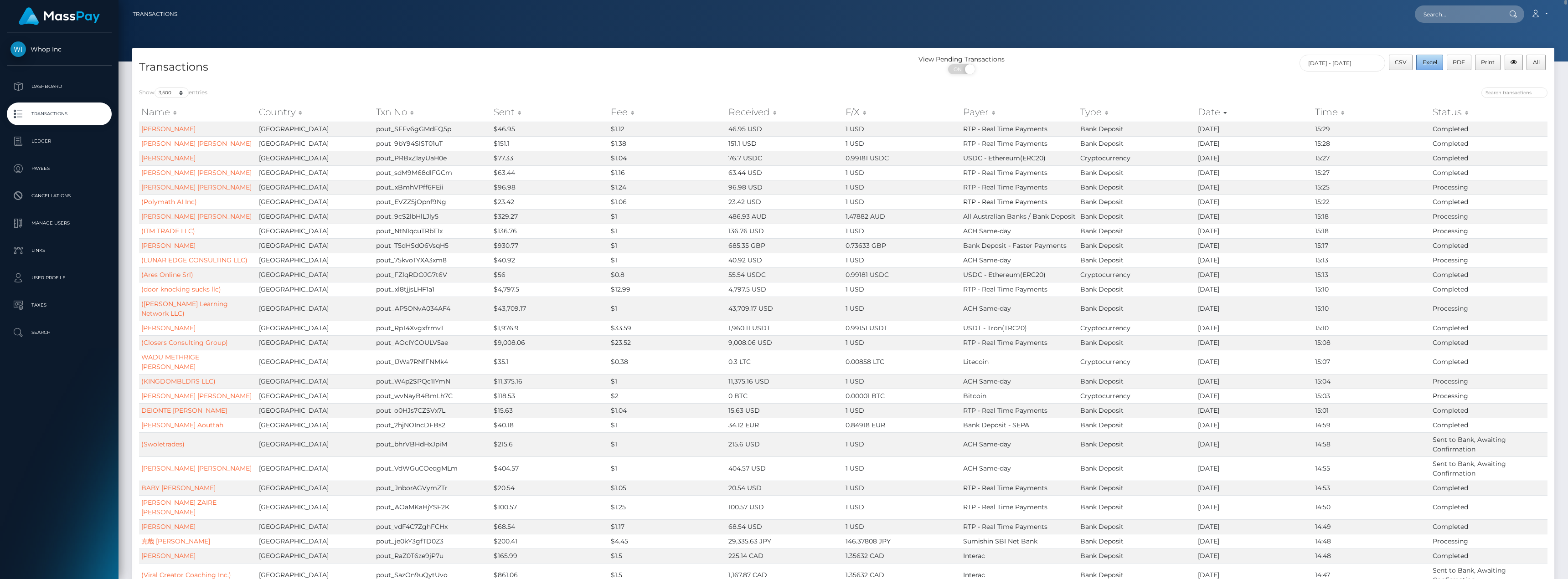
click at [1430, 63] on span "Excel" at bounding box center [1430, 62] width 15 height 7
click at [627, 62] on h4 "Transactions" at bounding box center [488, 67] width 698 height 16
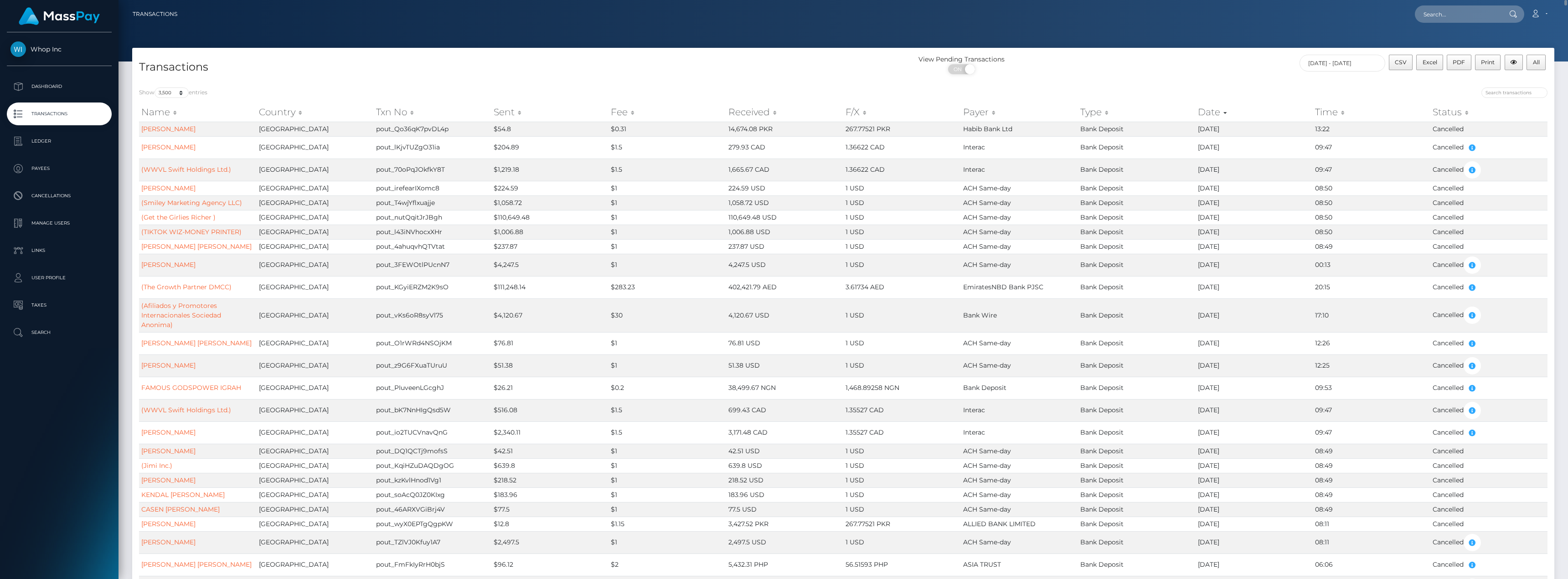
click at [1201, 77] on div "CSV Excel PDF Print All 08/01/2025 - 08/31/2025" at bounding box center [1376, 66] width 356 height 24
click at [941, 70] on div "ON OFF" at bounding box center [962, 71] width 237 height 15
click at [953, 68] on span "ON" at bounding box center [959, 69] width 23 height 10
checkbox input "false"
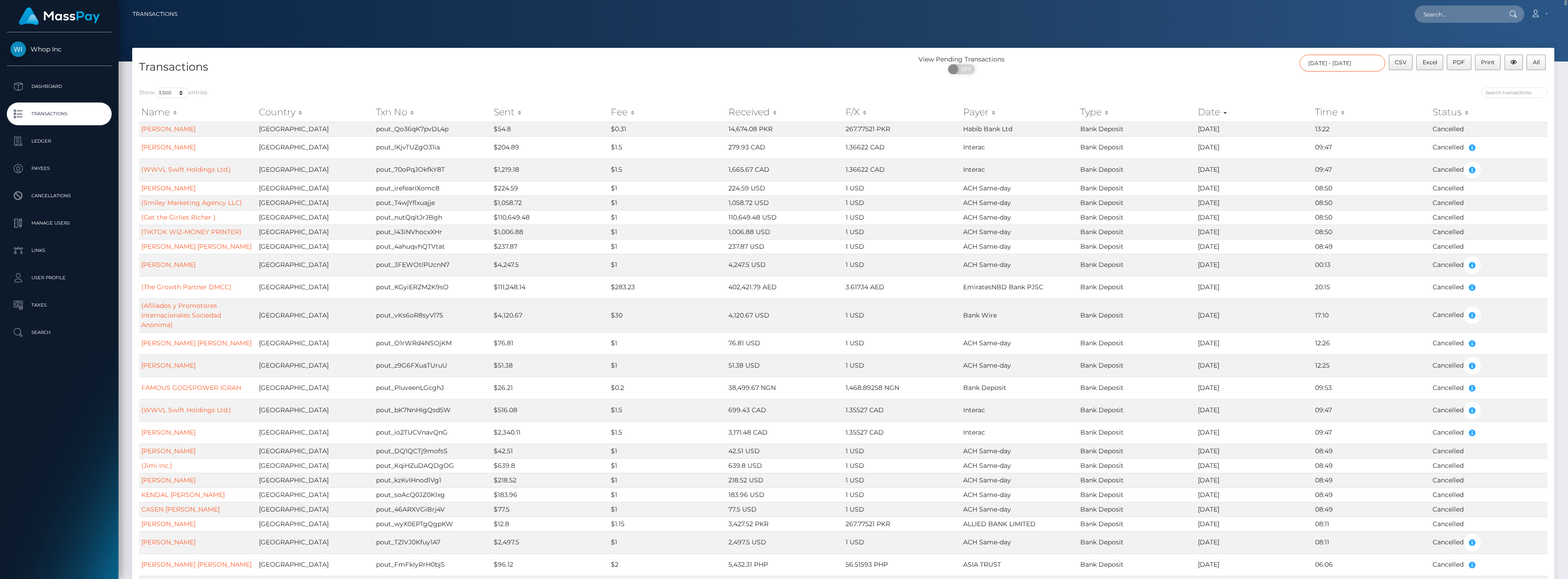
click at [1357, 63] on input "08/01/2025 - 08/31/2025" at bounding box center [1343, 63] width 85 height 17
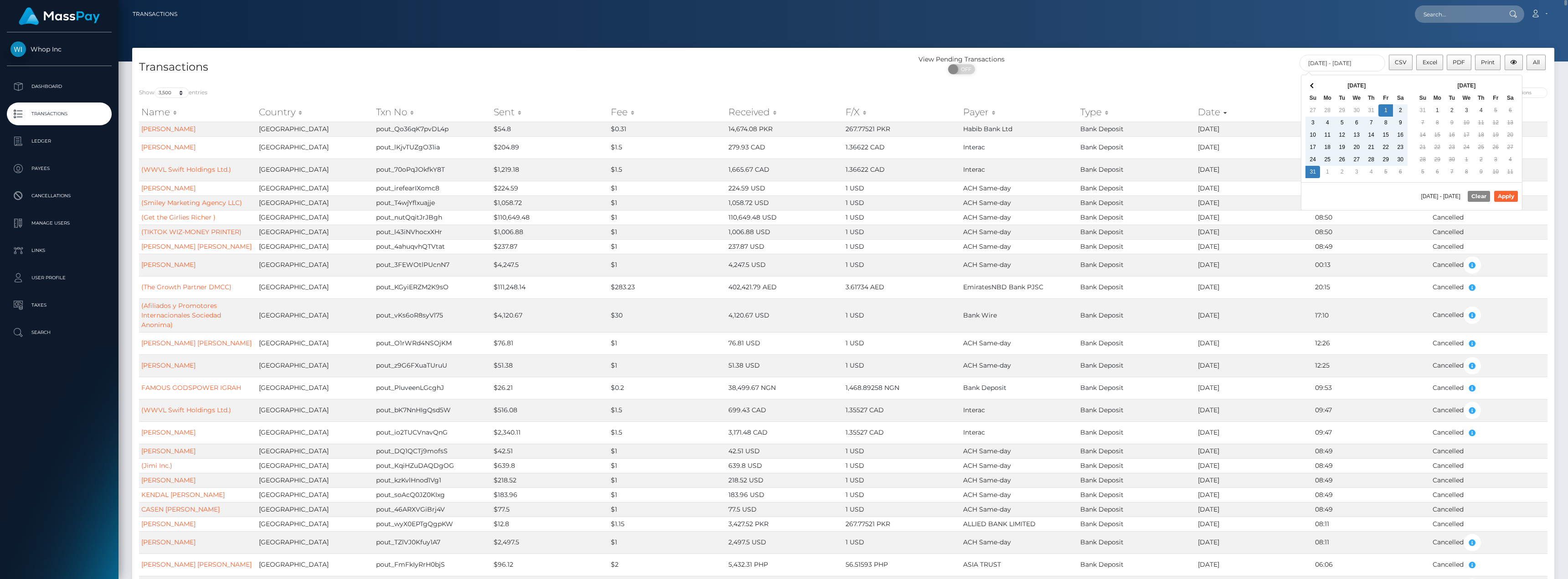
click at [1381, 41] on div at bounding box center [843, 31] width 1449 height 62
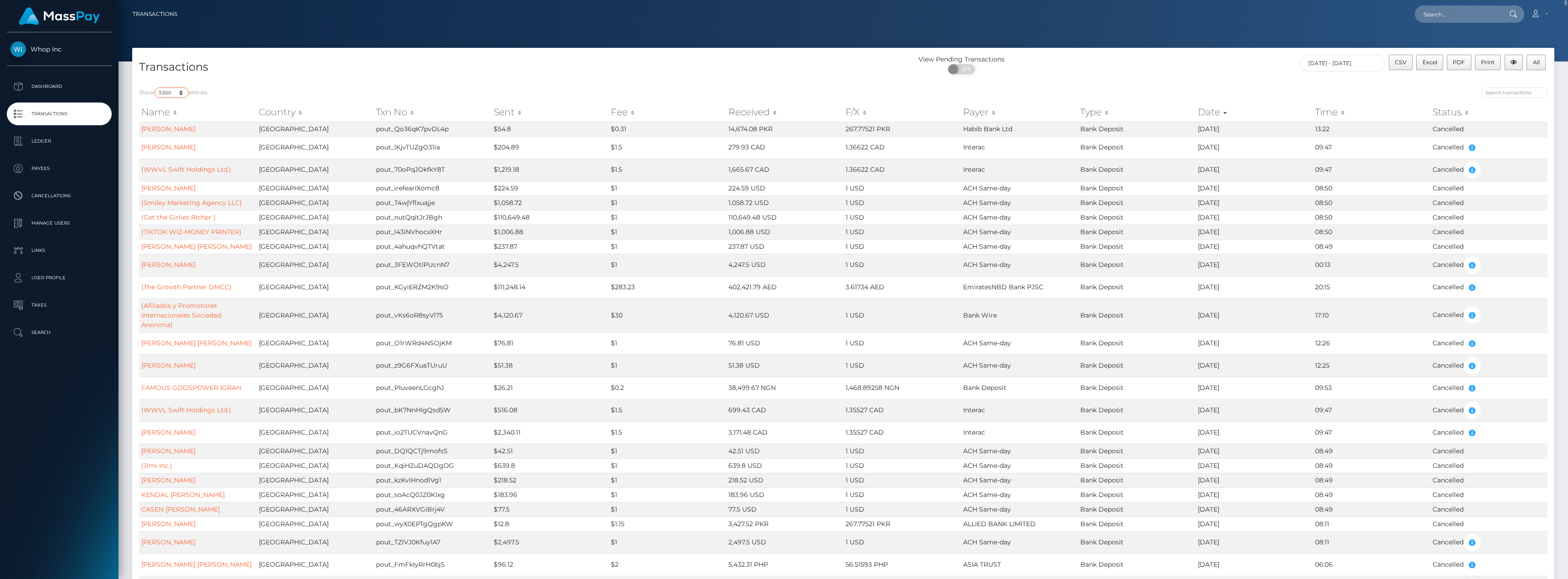
click at [172, 90] on select "10 25 50 100 250 500 1,000 3,500" at bounding box center [172, 93] width 34 height 10
select select "1000"
click at [155, 88] on select "10 25 50 100 250 500 1,000 3,500" at bounding box center [172, 93] width 34 height 10
click at [312, 59] on div "Transactions" at bounding box center [487, 67] width 711 height 26
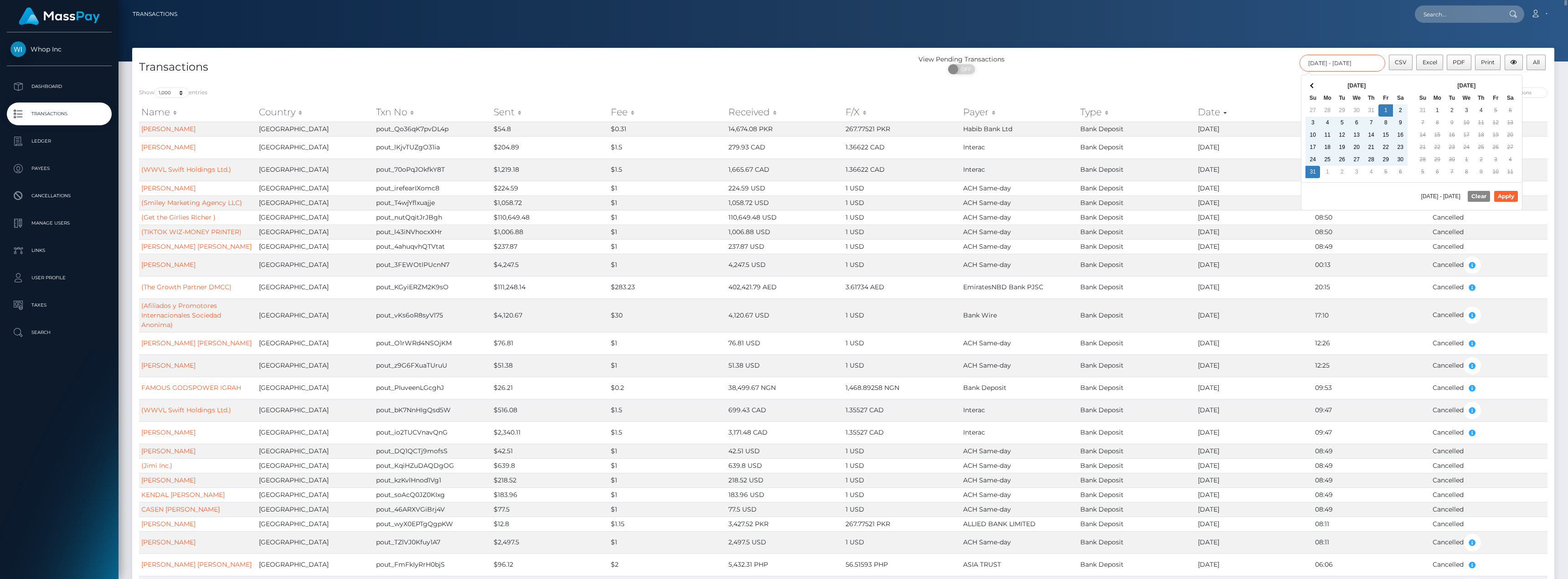
click at [1346, 57] on input "08/01/2025 - 08/31/2025" at bounding box center [1343, 63] width 85 height 17
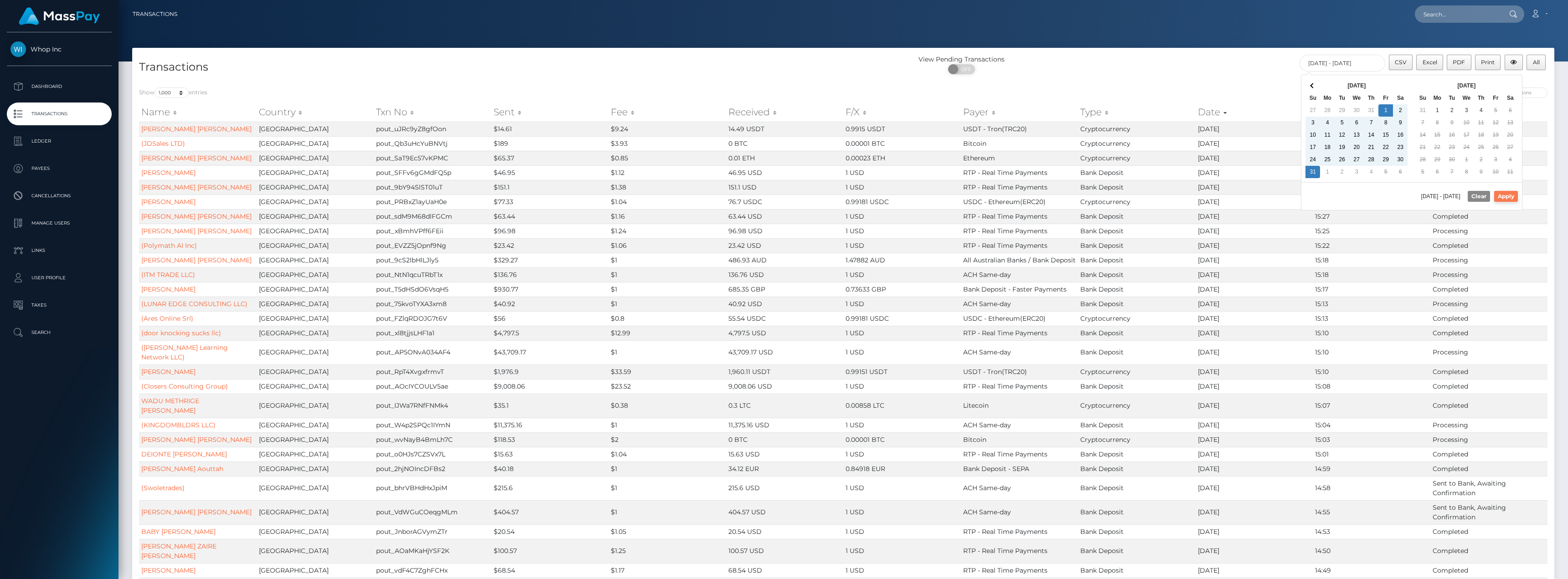
click at [1507, 199] on button "Apply" at bounding box center [1506, 196] width 24 height 11
click at [1257, 88] on div at bounding box center [1199, 94] width 698 height 13
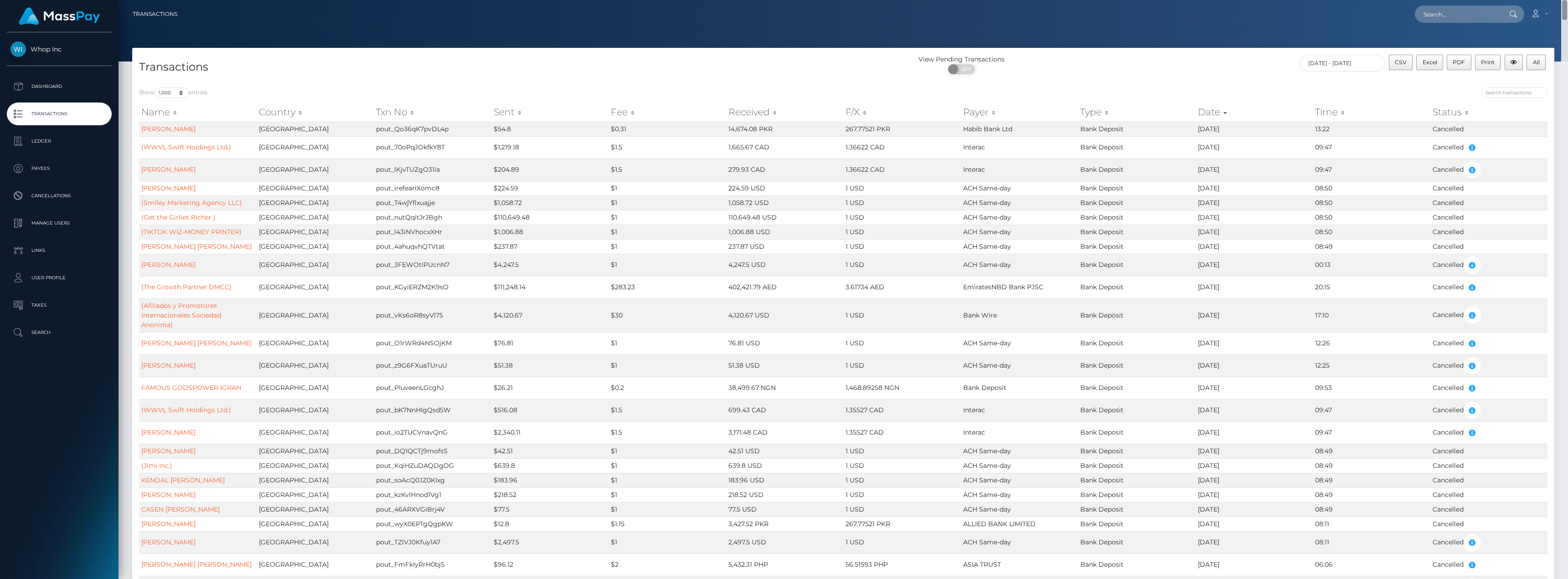
drag, startPoint x: 1563, startPoint y: 245, endPoint x: 1520, endPoint y: -55, distance: 303.1
click at [1520, 0] on html "Whop Inc Dashboard Transactions Ledger Payees Cancellations Links" at bounding box center [784, 290] width 1568 height 579
click at [39, 138] on p "Ledger" at bounding box center [59, 141] width 97 height 14
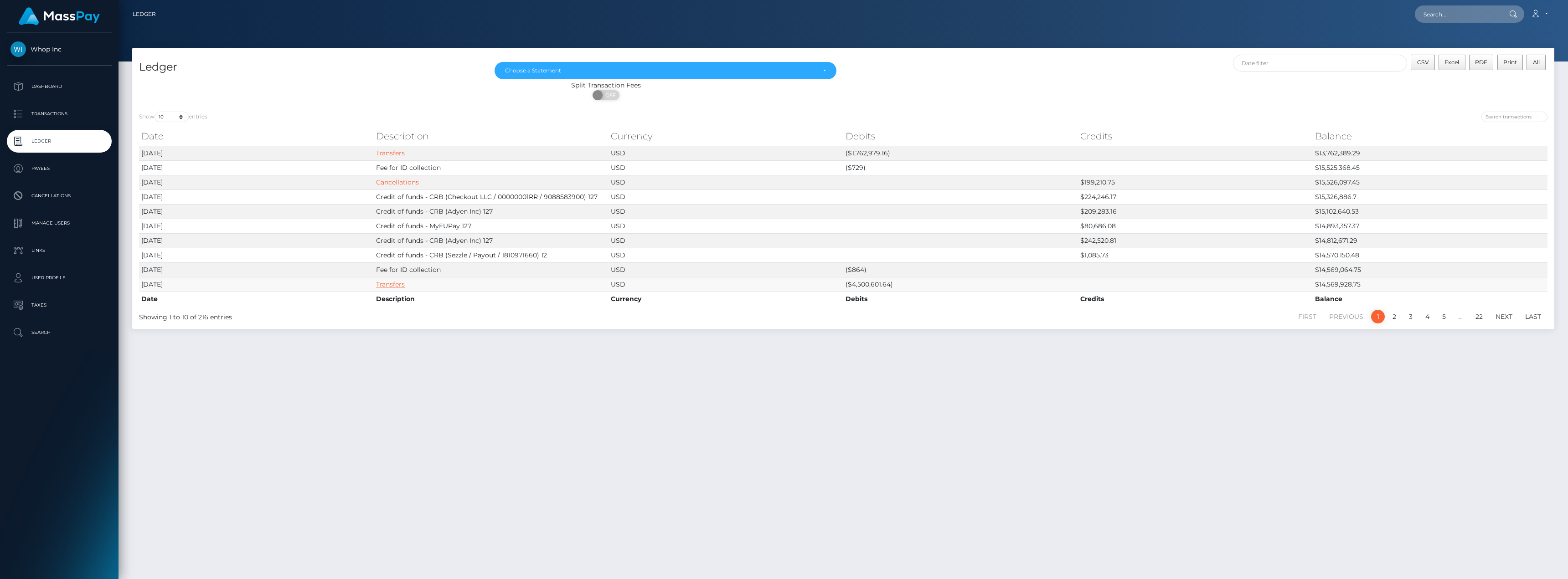
click at [400, 285] on link "Transfers" at bounding box center [390, 284] width 29 height 8
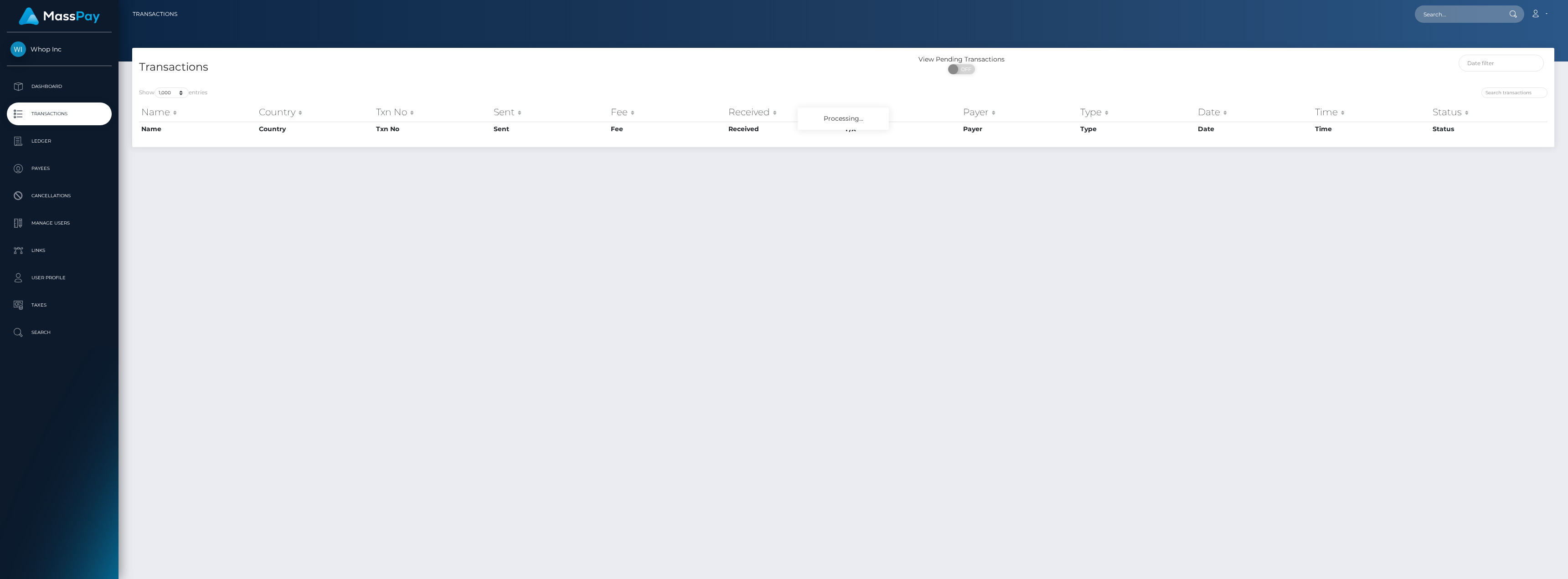
select select "1000"
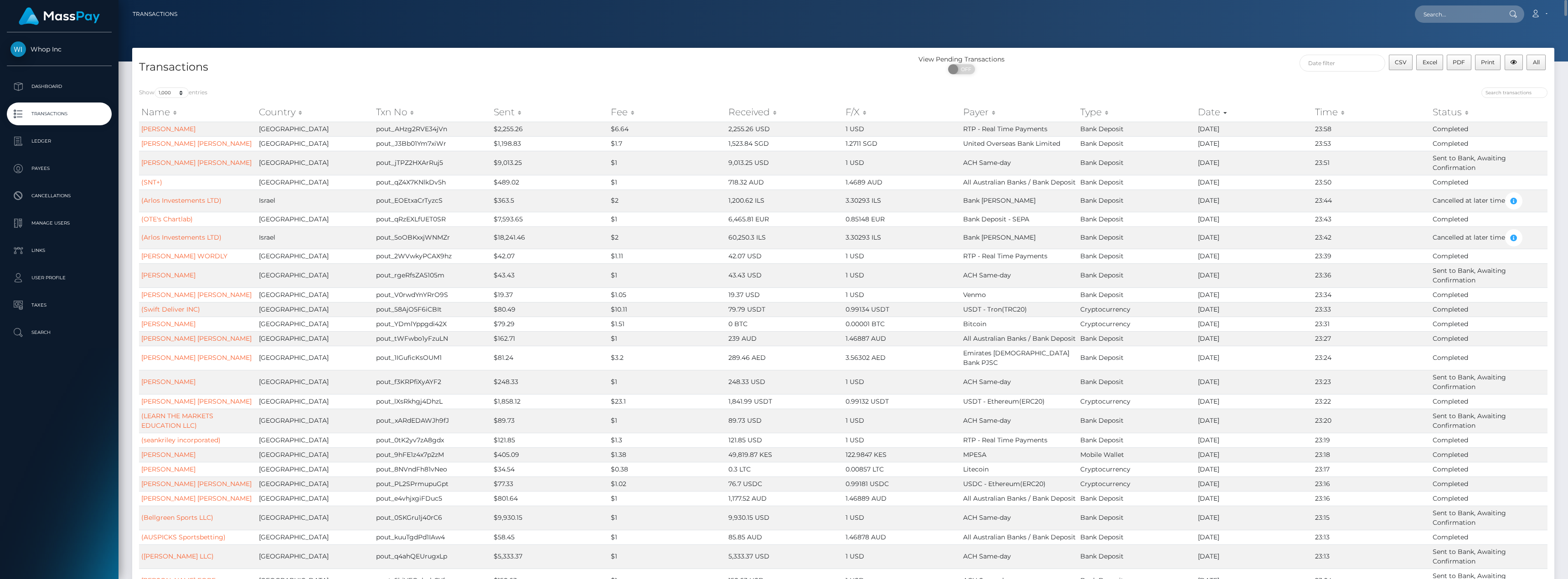
click at [663, 76] on div "Transactions" at bounding box center [487, 67] width 711 height 26
click at [59, 91] on p "Dashboard" at bounding box center [59, 86] width 97 height 14
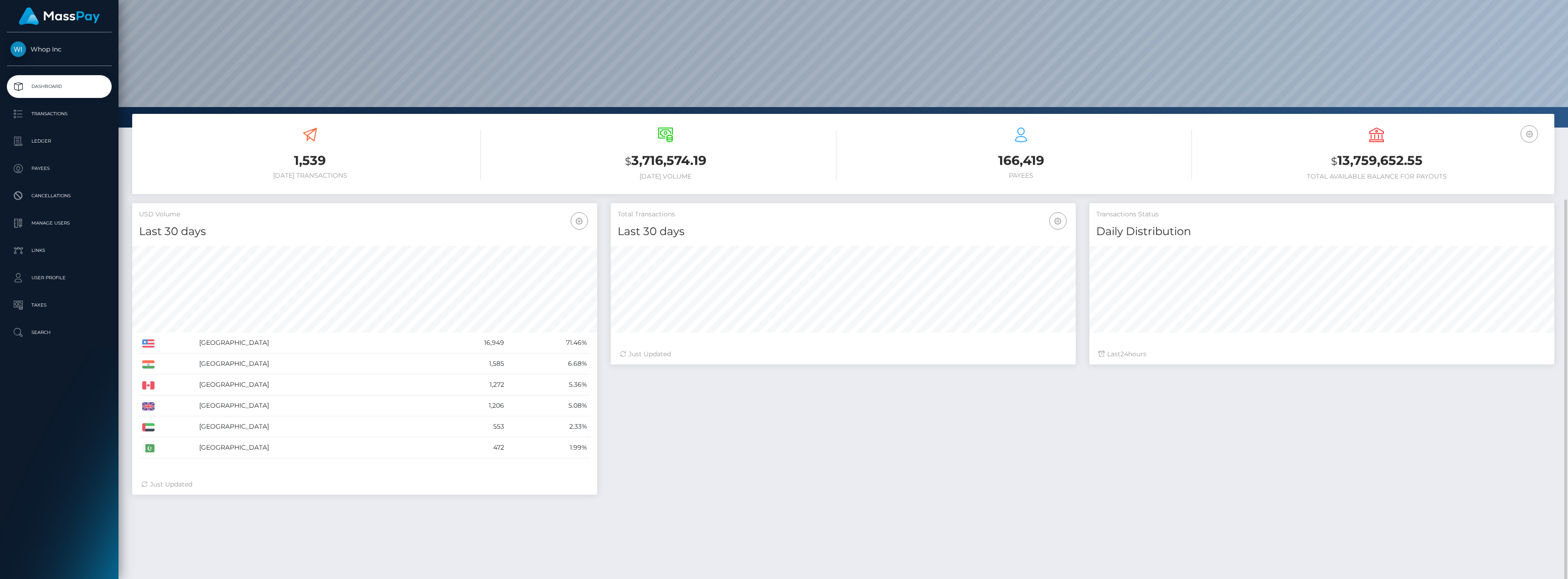
scroll to position [136, 0]
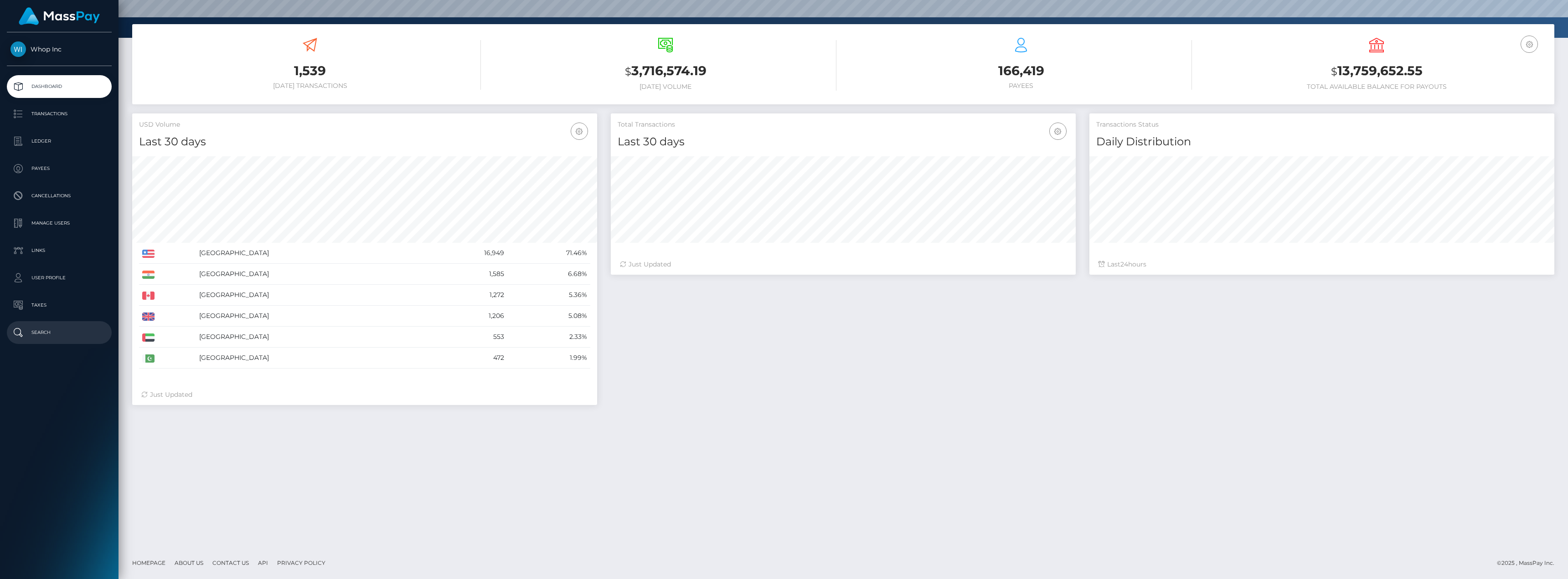
click at [42, 337] on p "Search" at bounding box center [59, 332] width 97 height 14
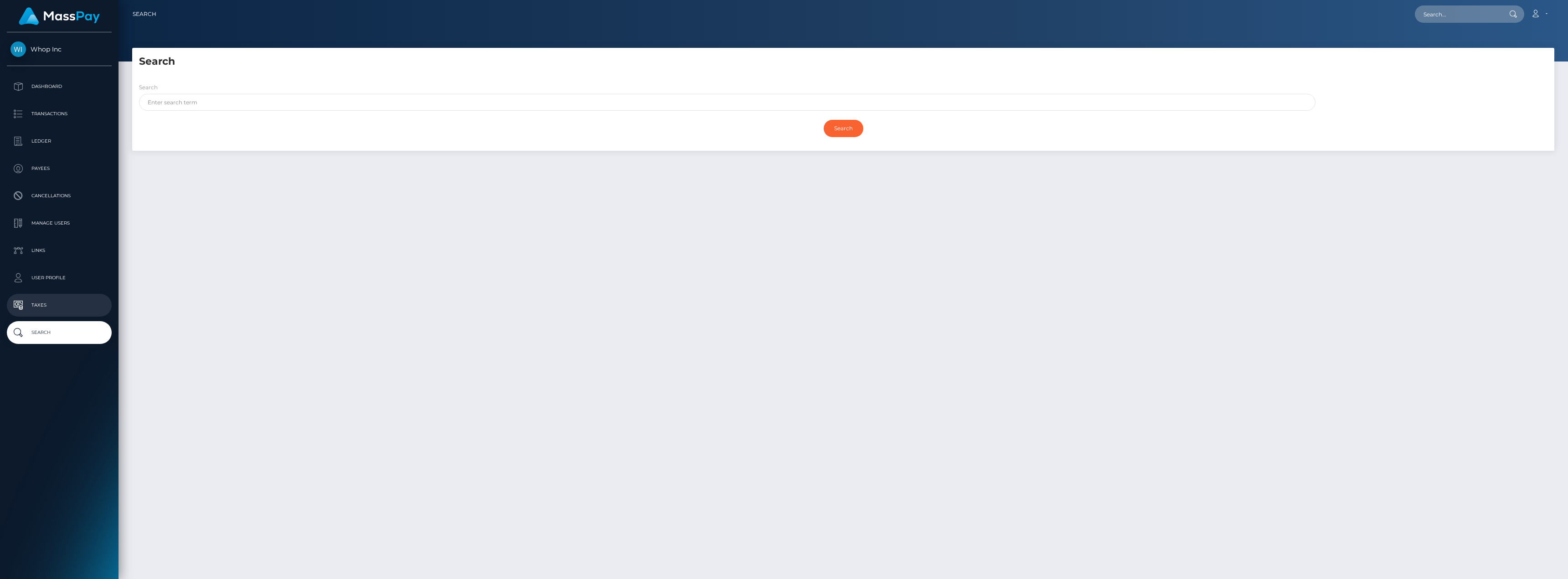
click at [65, 306] on p "Taxes" at bounding box center [59, 305] width 97 height 14
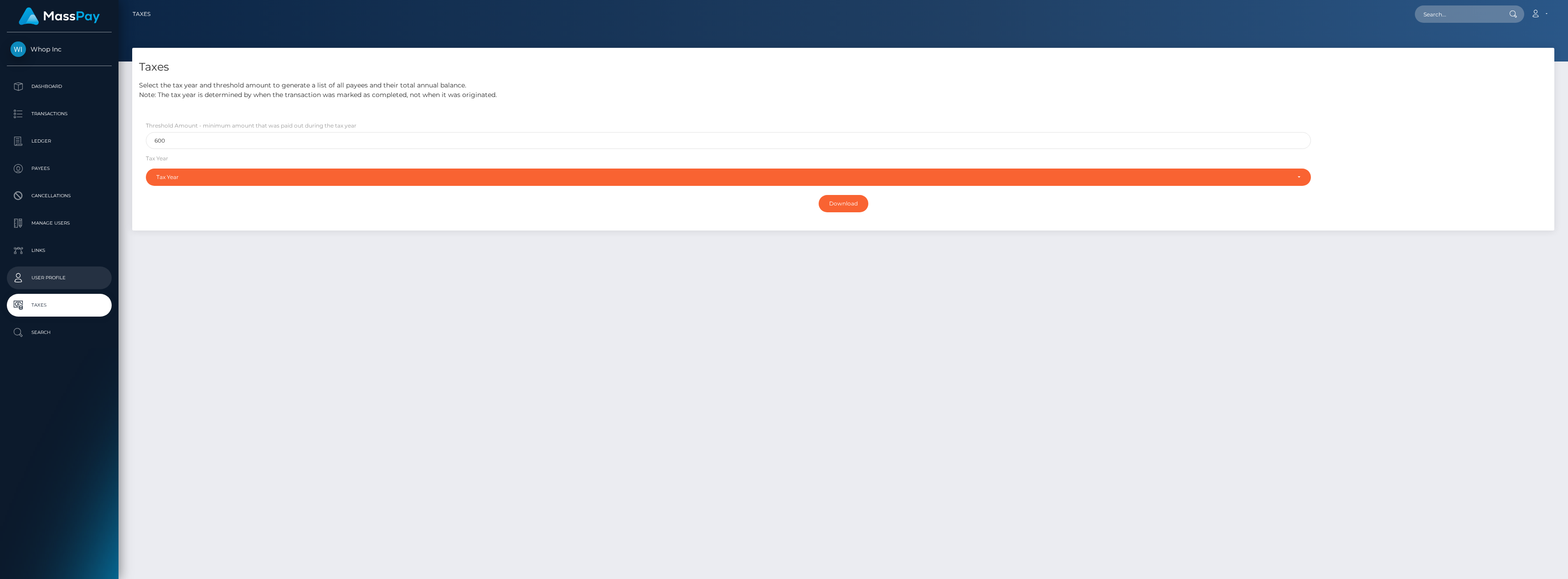
click at [53, 277] on p "User Profile" at bounding box center [59, 278] width 97 height 14
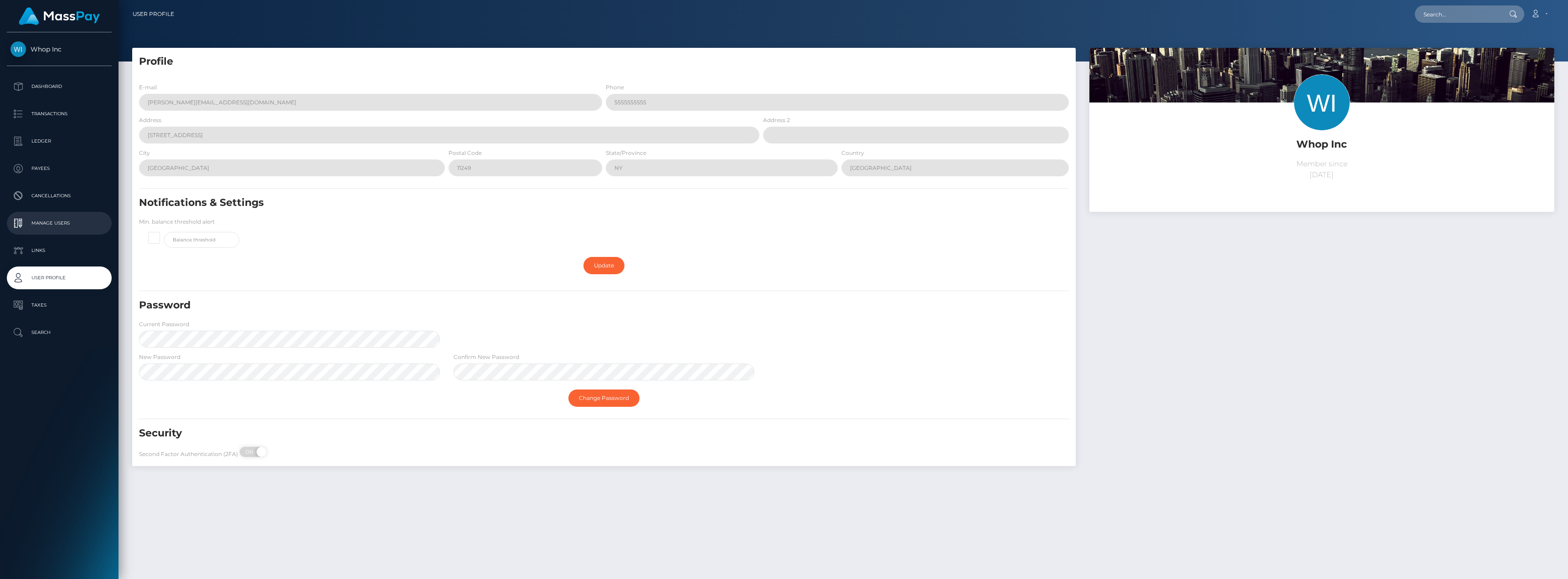
click at [61, 225] on p "Manage Users" at bounding box center [59, 223] width 97 height 14
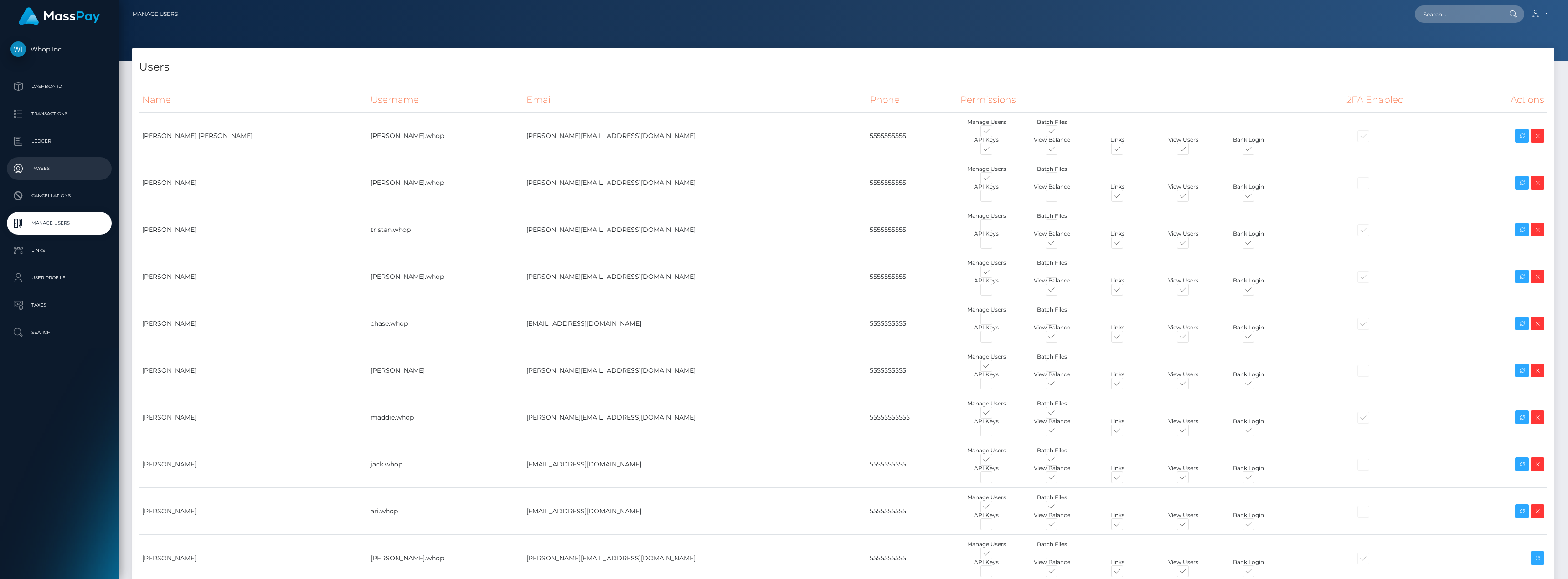
click at [55, 167] on p "Payees" at bounding box center [59, 169] width 97 height 14
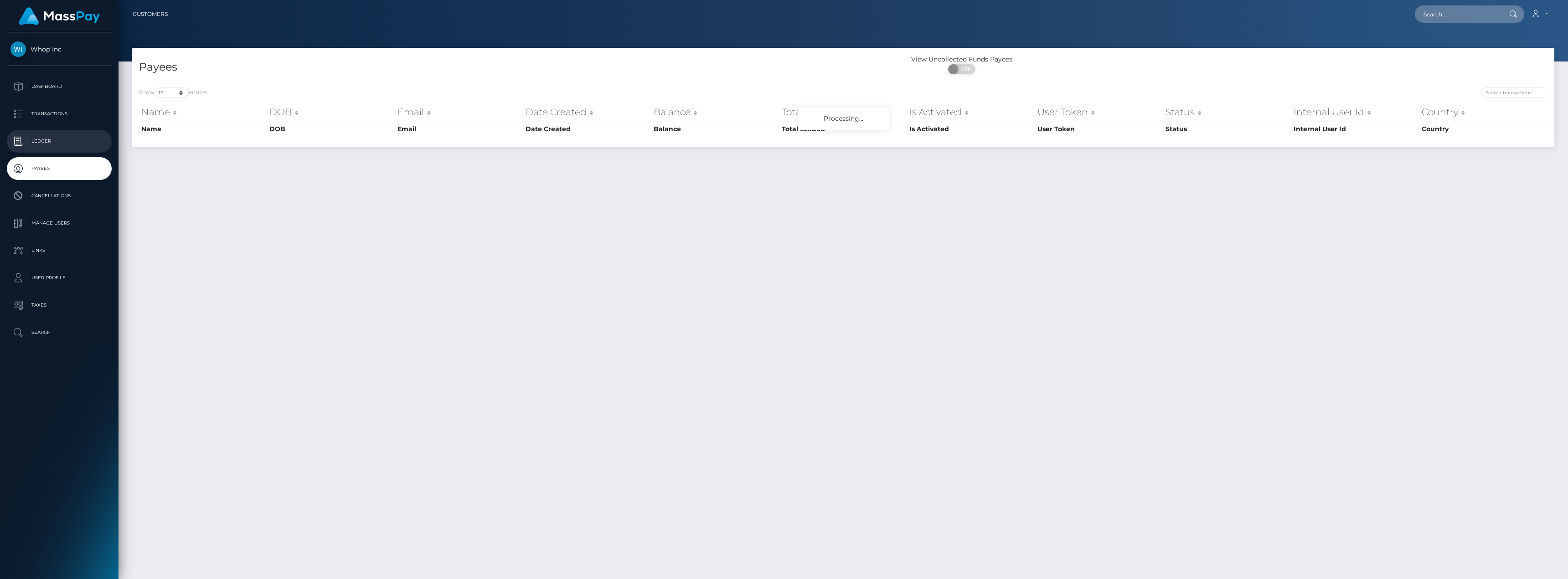
click at [49, 143] on p "Ledger" at bounding box center [59, 141] width 97 height 14
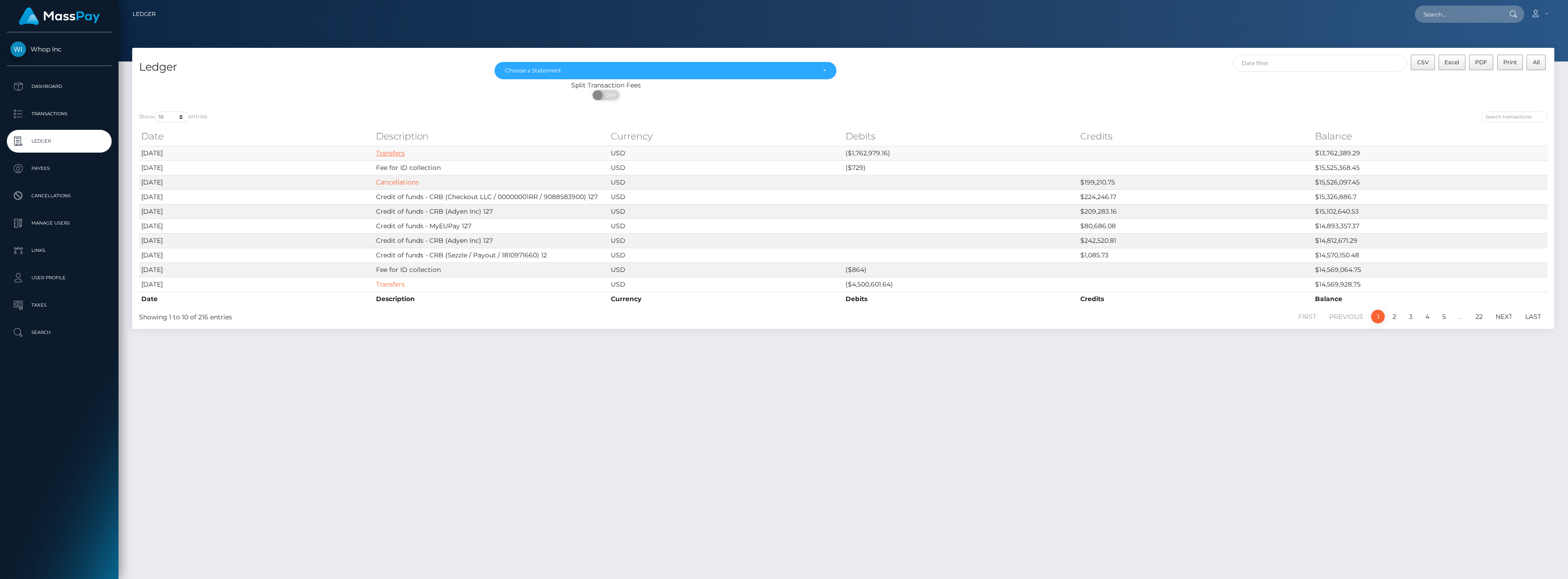
click at [393, 153] on link "Transfers" at bounding box center [390, 152] width 29 height 8
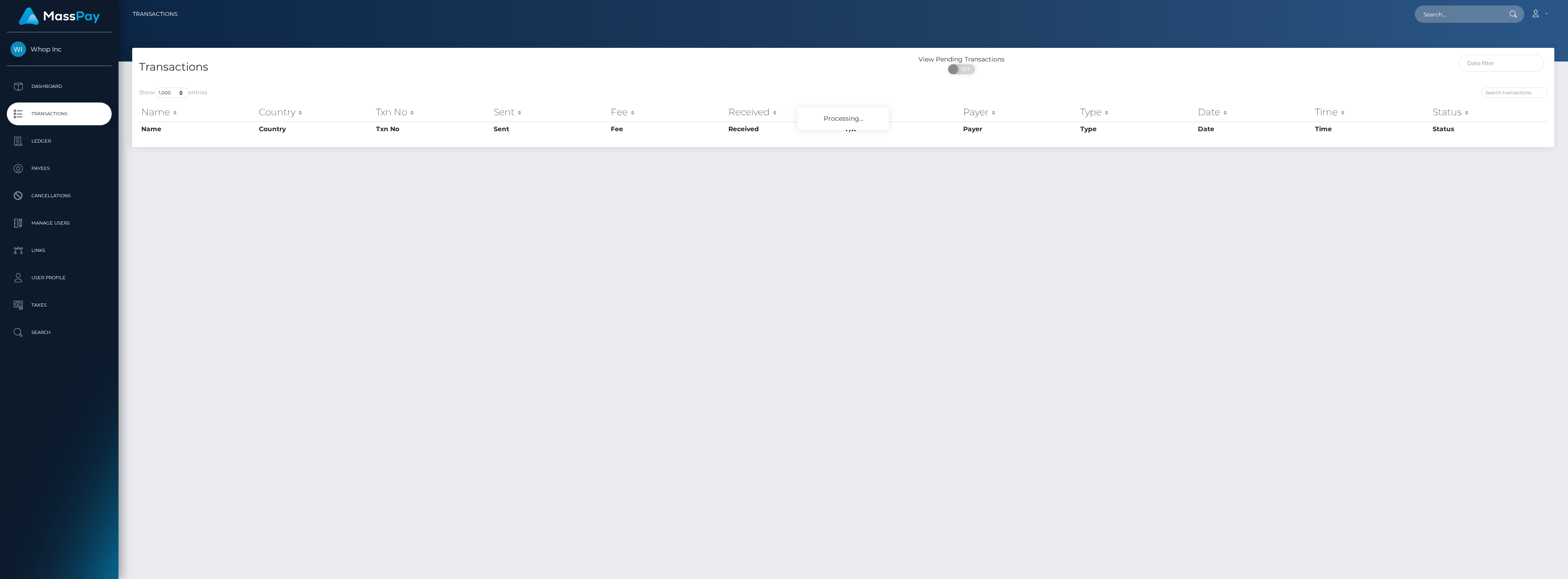
select select "1000"
